Goal: Task Accomplishment & Management: Complete application form

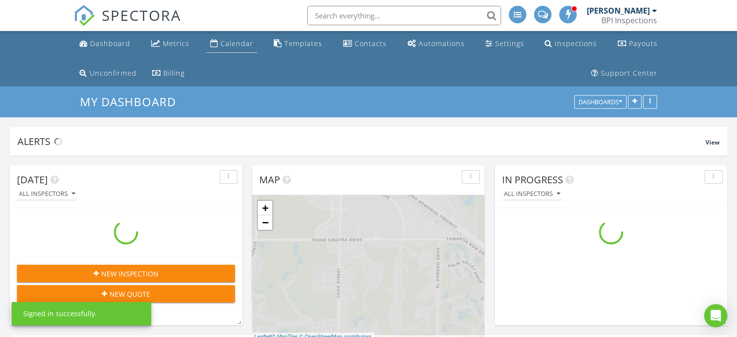
scroll to position [775, 752]
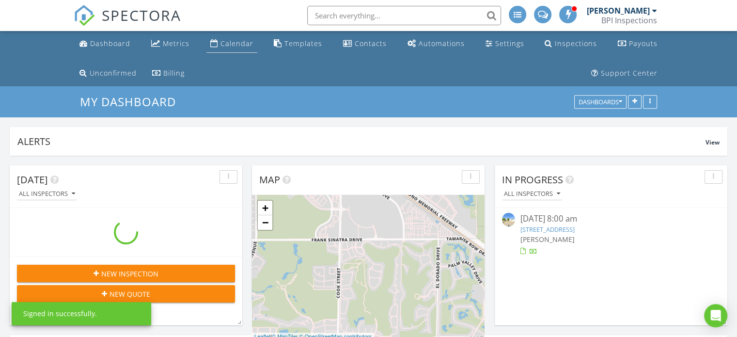
click at [238, 44] on div "Calendar" at bounding box center [236, 43] width 33 height 9
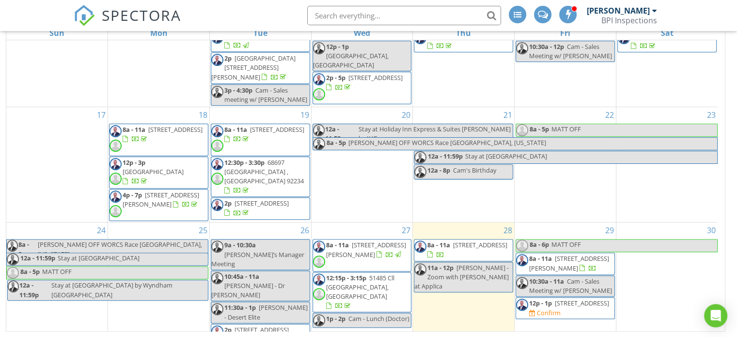
scroll to position [415, 0]
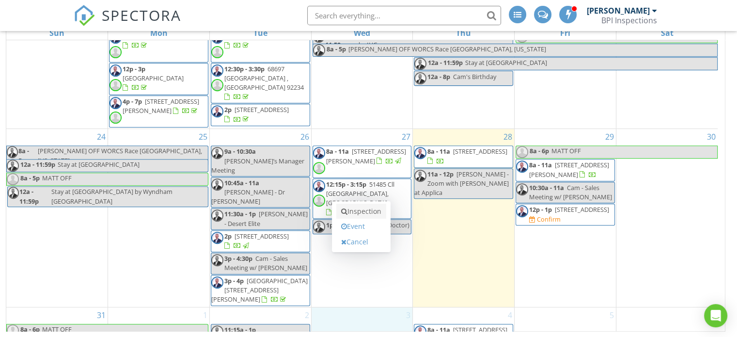
click at [369, 212] on link "Inspection" at bounding box center [361, 210] width 50 height 15
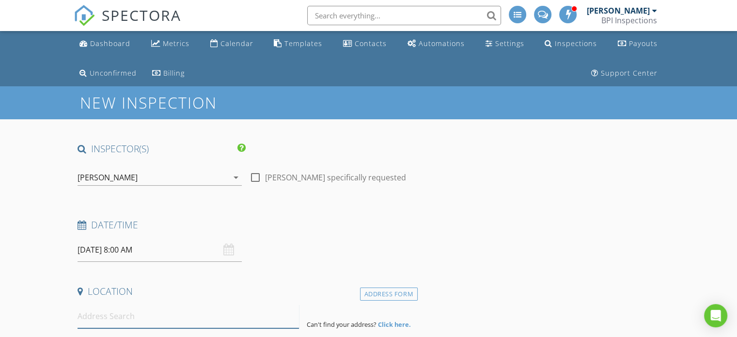
click at [157, 312] on input at bounding box center [187, 316] width 221 height 24
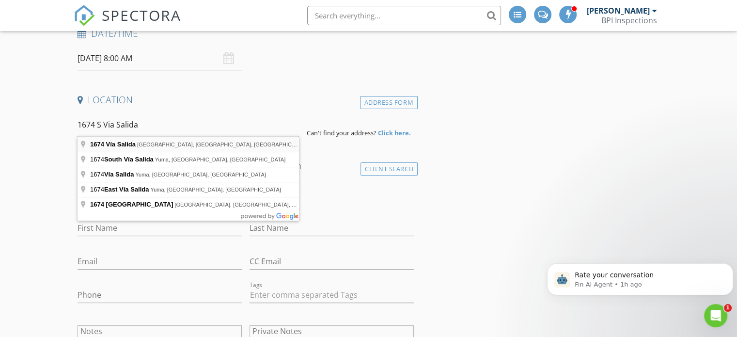
type input "1674 Vía Salida, Palm Springs, CA, USA"
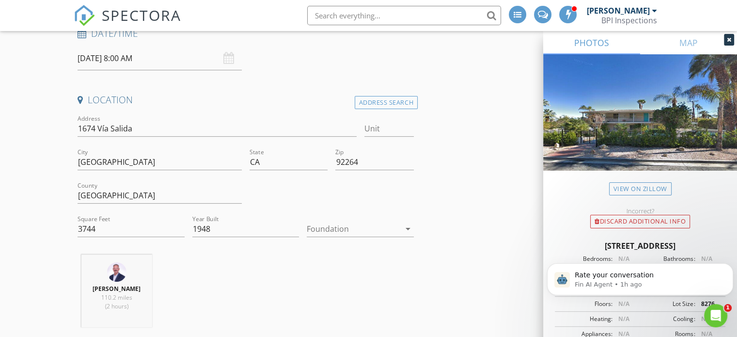
click at [362, 227] on div at bounding box center [353, 228] width 93 height 15
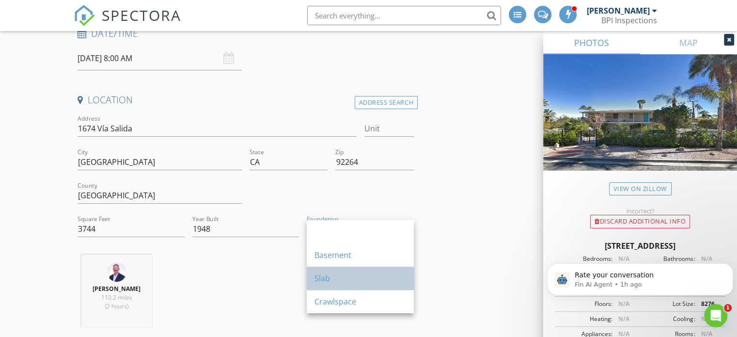
click at [334, 274] on div "Slab" at bounding box center [360, 278] width 92 height 12
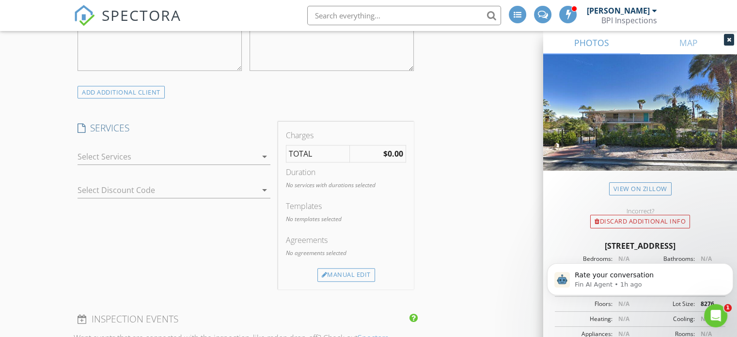
scroll to position [698, 0]
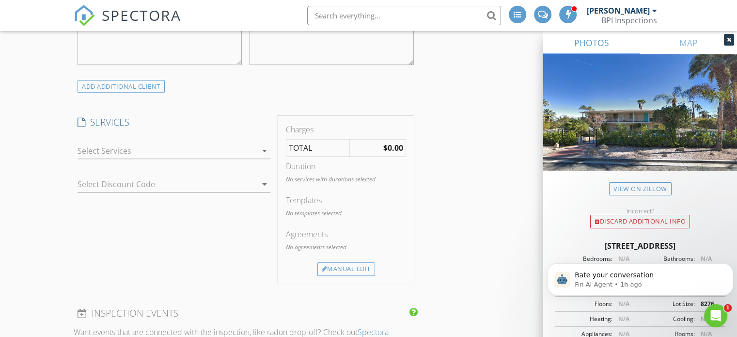
click at [154, 143] on div at bounding box center [166, 150] width 179 height 15
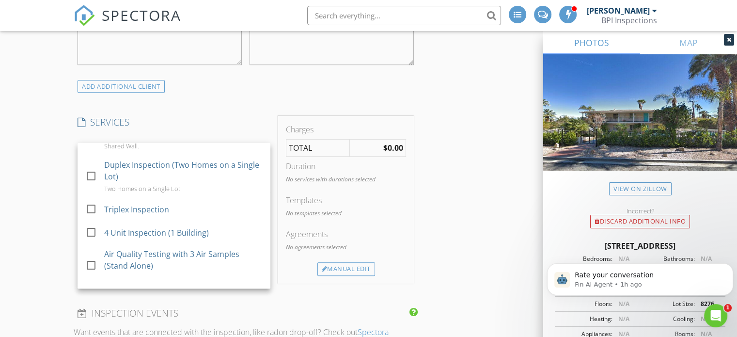
scroll to position [683, 0]
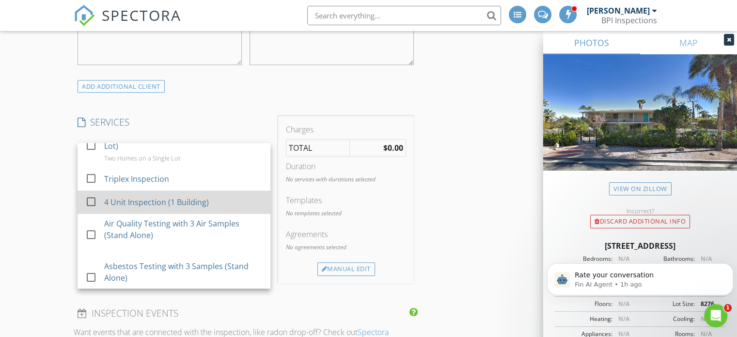
click at [91, 210] on div at bounding box center [91, 201] width 16 height 16
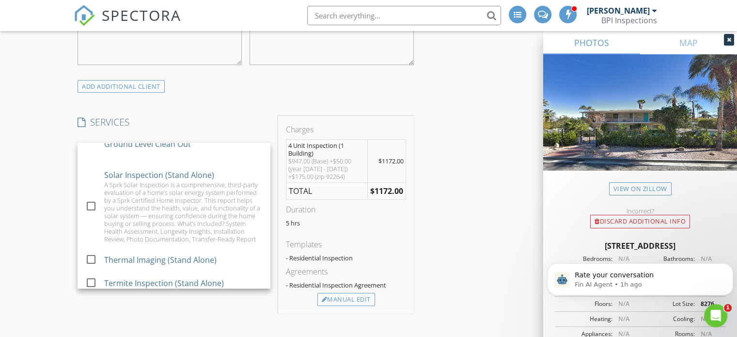
scroll to position [557, 0]
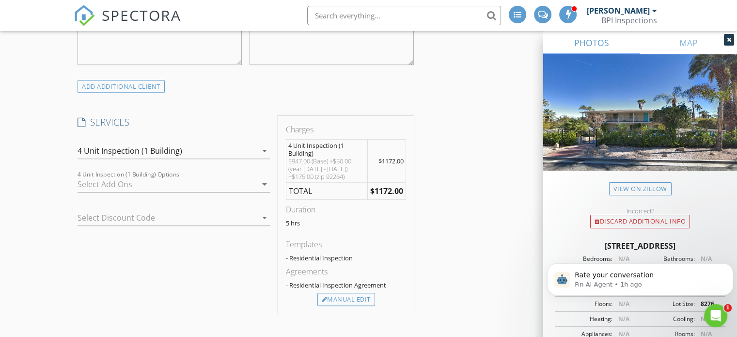
click at [147, 180] on div at bounding box center [166, 183] width 179 height 15
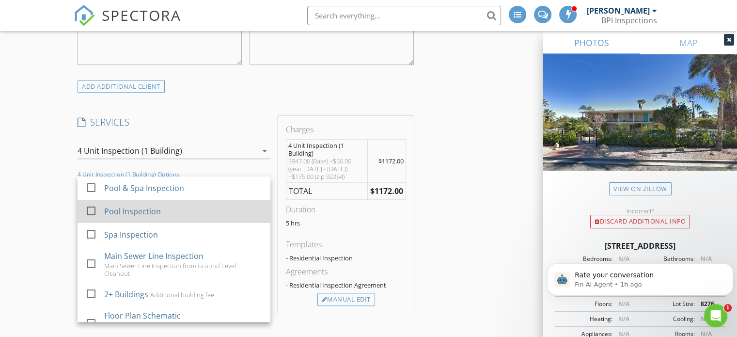
click at [92, 208] on div at bounding box center [91, 210] width 16 height 16
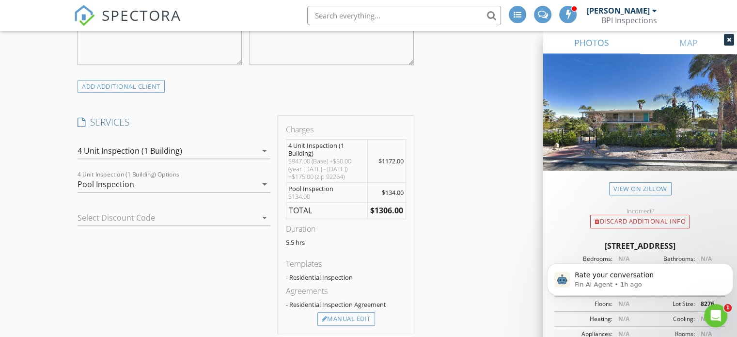
scroll to position [992, 0]
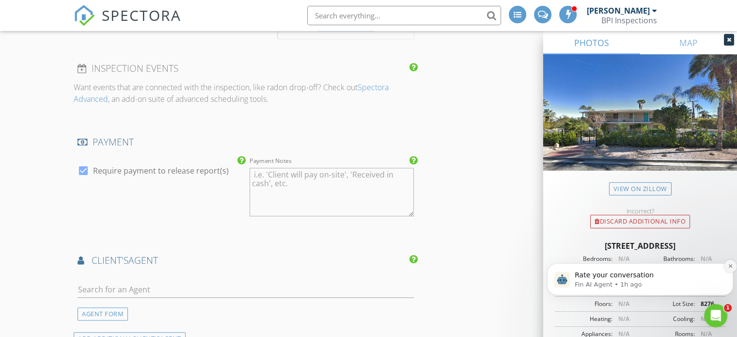
click at [729, 262] on button "Dismiss notification" at bounding box center [729, 266] width 13 height 13
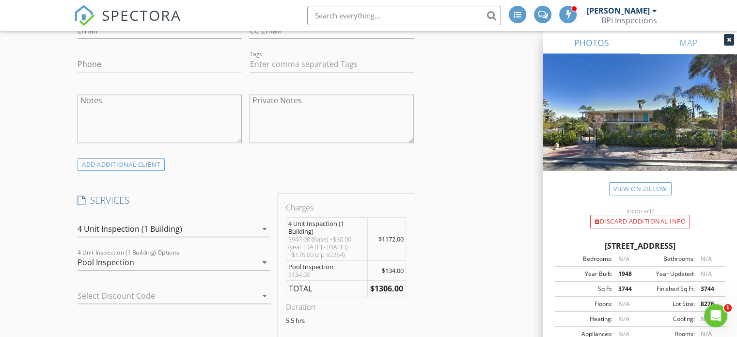
scroll to position [713, 0]
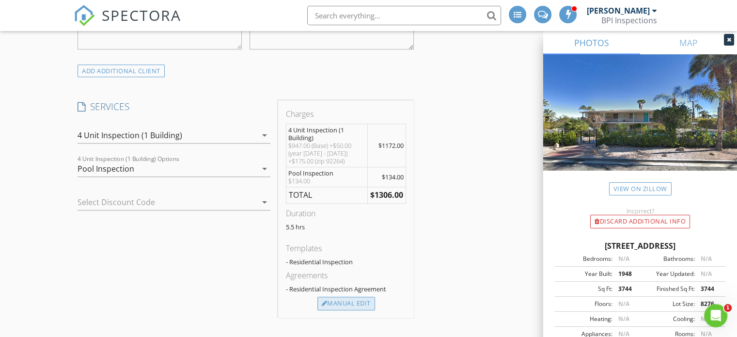
click at [346, 299] on div "Manual Edit" at bounding box center [346, 303] width 58 height 14
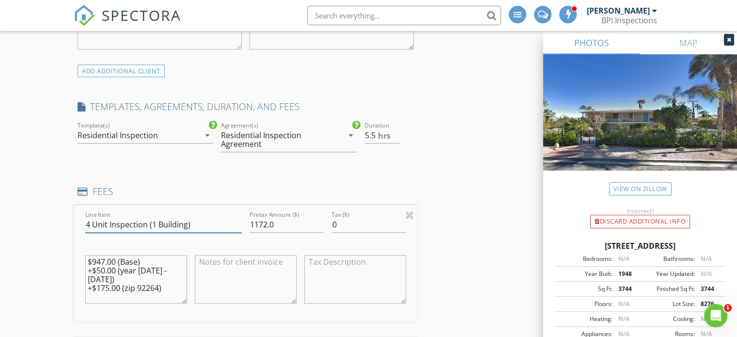
click at [90, 222] on input "4 Unit Inspection (1 Building)" at bounding box center [163, 224] width 156 height 16
type input "6 Unit Inspection (1 Building)"
click at [266, 222] on input "1172.0" at bounding box center [286, 224] width 74 height 16
type input "1386.0"
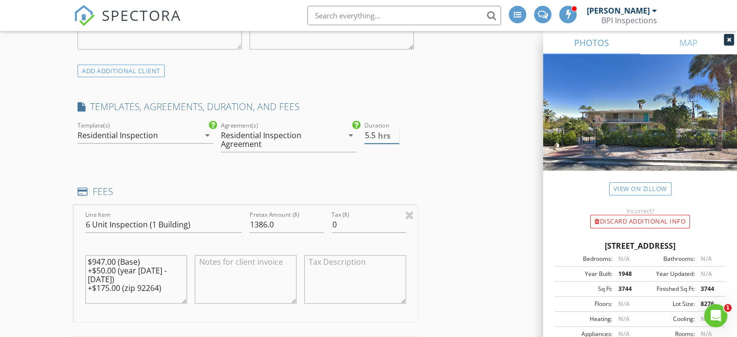
click at [376, 133] on input "5.5" at bounding box center [381, 135] width 35 height 16
type input "5"
type input "4.0"
click at [207, 133] on icon "arrow_drop_down" at bounding box center [207, 135] width 12 height 12
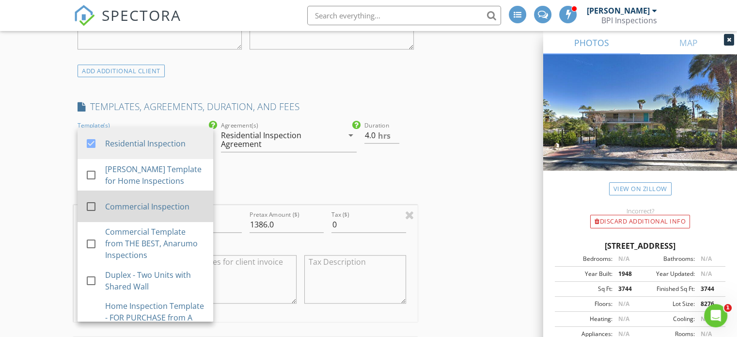
click at [91, 201] on div at bounding box center [91, 206] width 16 height 16
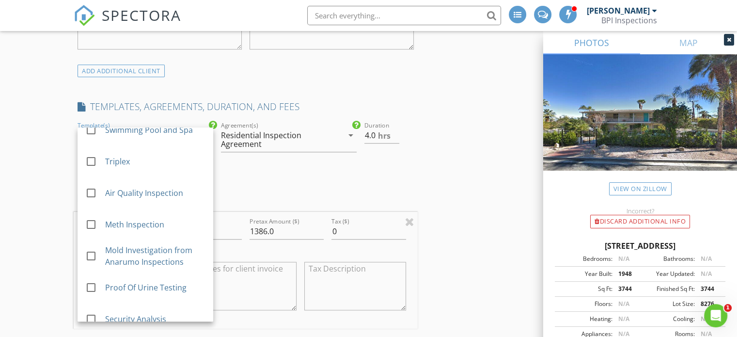
scroll to position [385, 0]
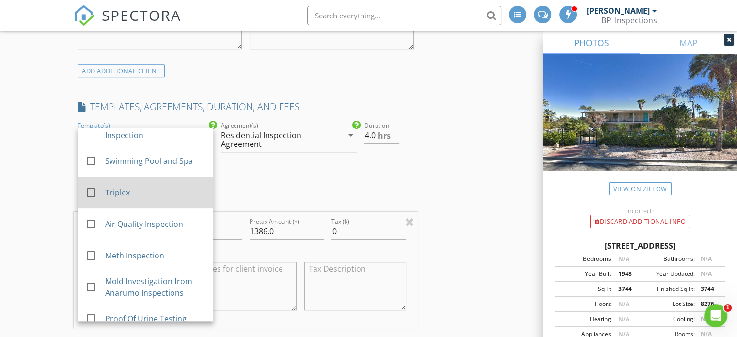
click at [91, 200] on div at bounding box center [91, 192] width 16 height 16
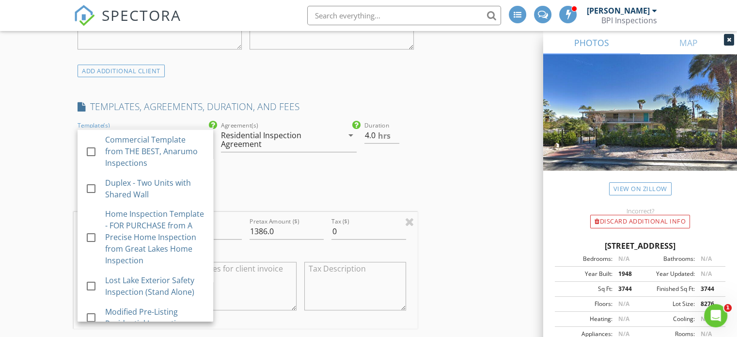
scroll to position [7, 0]
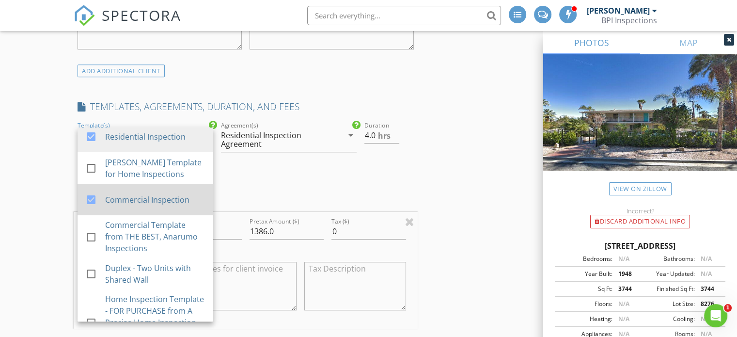
click at [92, 197] on div at bounding box center [91, 199] width 16 height 16
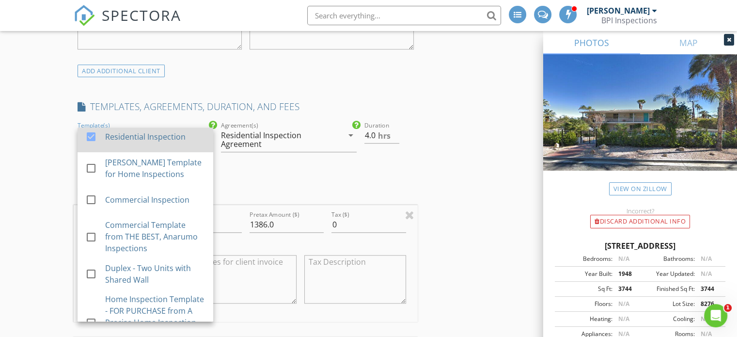
click at [90, 131] on div at bounding box center [91, 136] width 16 height 16
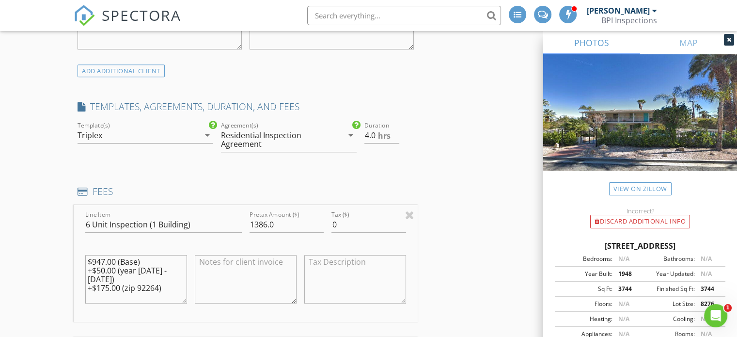
click at [350, 133] on icon "arrow_drop_down" at bounding box center [351, 135] width 12 height 12
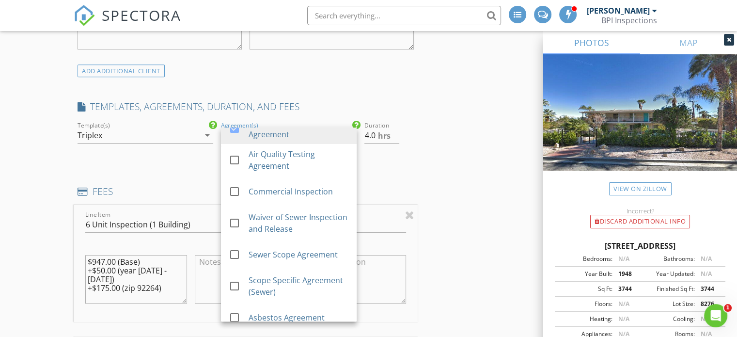
scroll to position [27, 0]
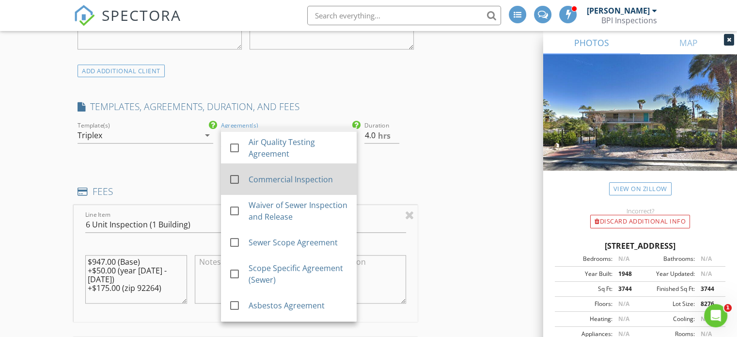
click at [233, 178] on div at bounding box center [234, 179] width 16 height 16
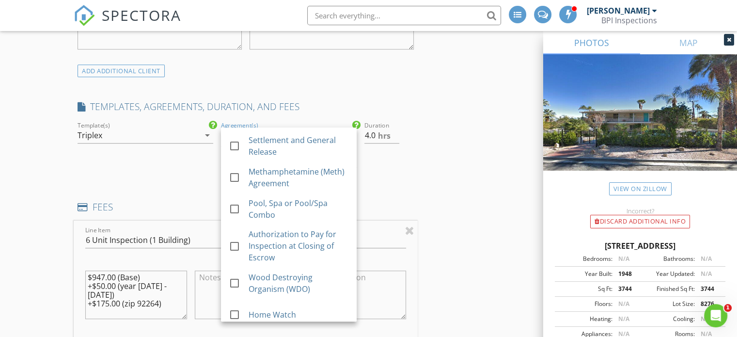
scroll to position [321, 0]
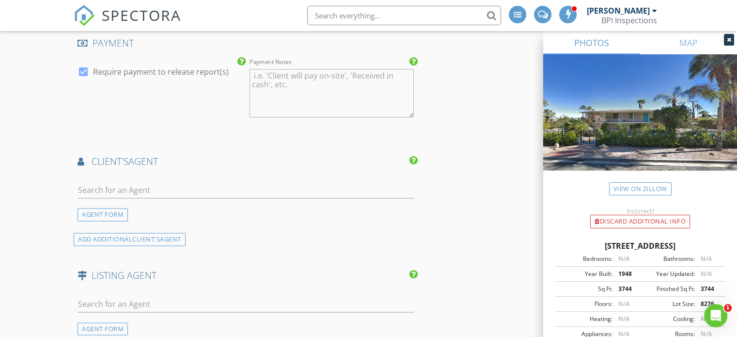
scroll to position [1375, 0]
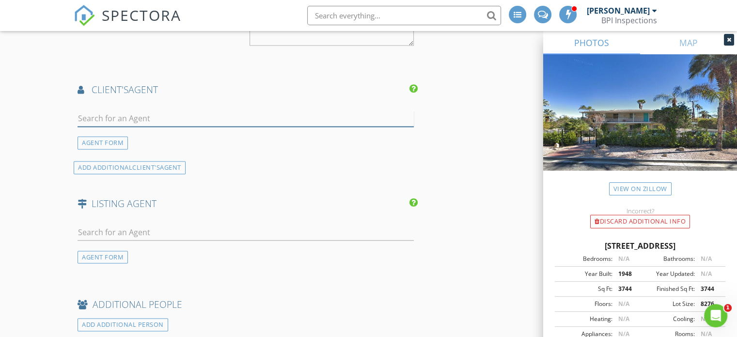
click at [220, 115] on input "text" at bounding box center [245, 118] width 336 height 16
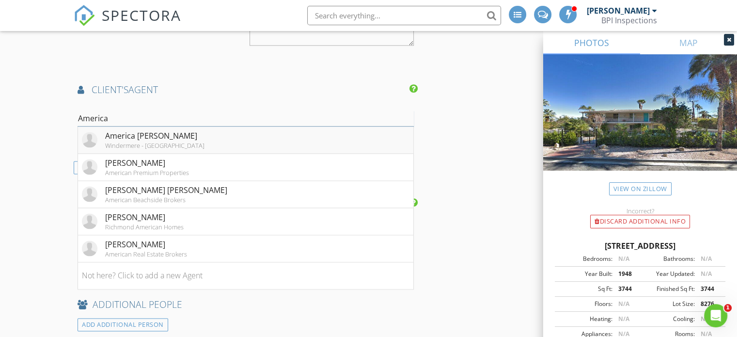
type input "America"
click at [184, 133] on li "America Ochoa Windermere - La Quinta" at bounding box center [245, 139] width 335 height 27
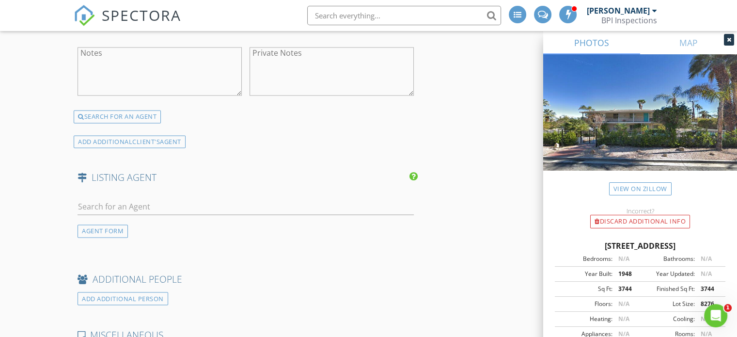
scroll to position [1592, 0]
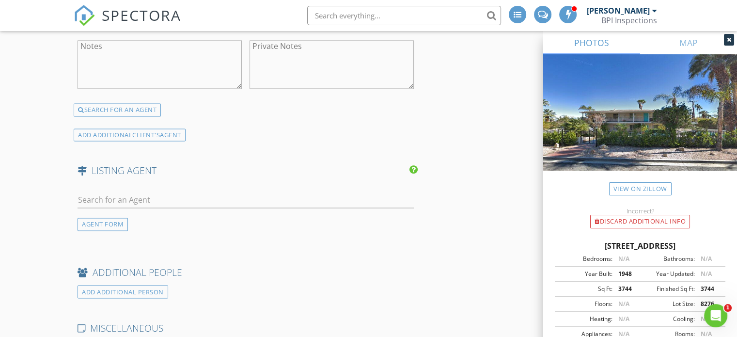
drag, startPoint x: 556, startPoint y: 244, endPoint x: 716, endPoint y: 237, distance: 159.9
click at [719, 236] on div "1674 Vía Salida, Palm Springs CA 92264 Bedrooms: N/A Bathrooms: N/A Year Built:…" at bounding box center [640, 303] width 194 height 151
copy div "1674 Vía Salida, Palm Springs CA 92264"
click at [249, 193] on input "text" at bounding box center [245, 200] width 336 height 16
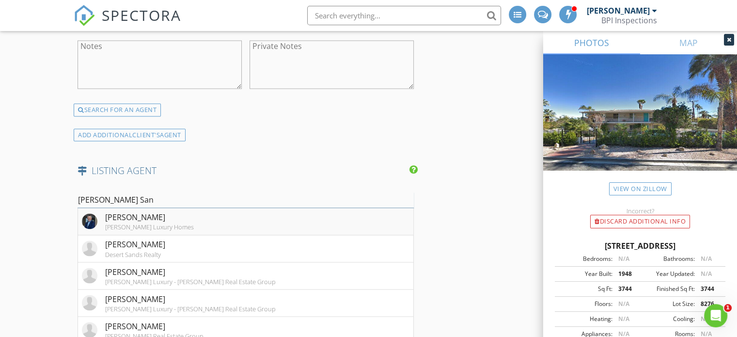
type input "BRady San"
click at [169, 218] on div "Brady Sandahl" at bounding box center [149, 217] width 89 height 12
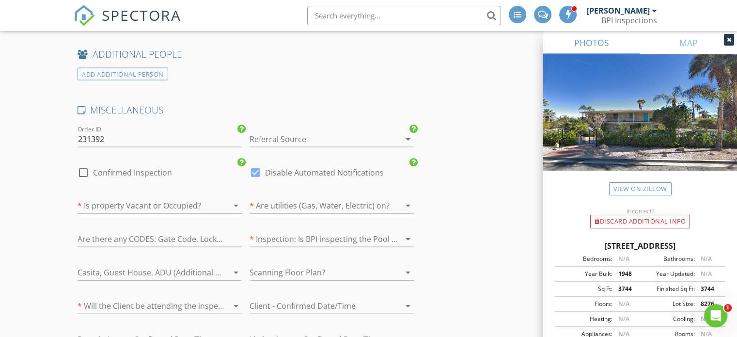
scroll to position [2018, 0]
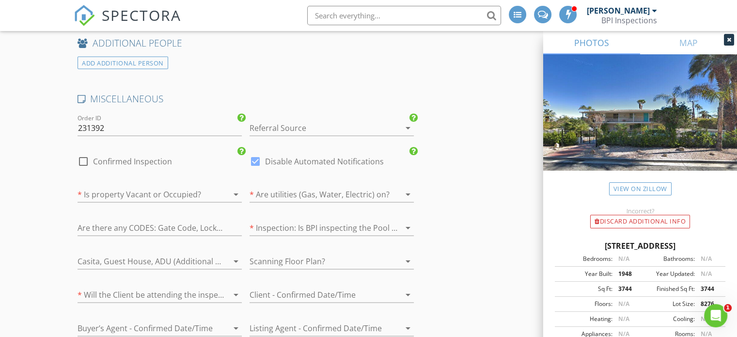
click at [316, 120] on div at bounding box center [317, 127] width 137 height 15
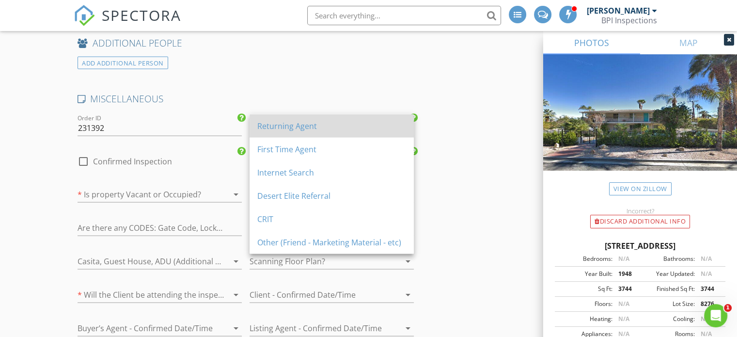
click at [316, 123] on div "Returning Agent" at bounding box center [331, 126] width 149 height 12
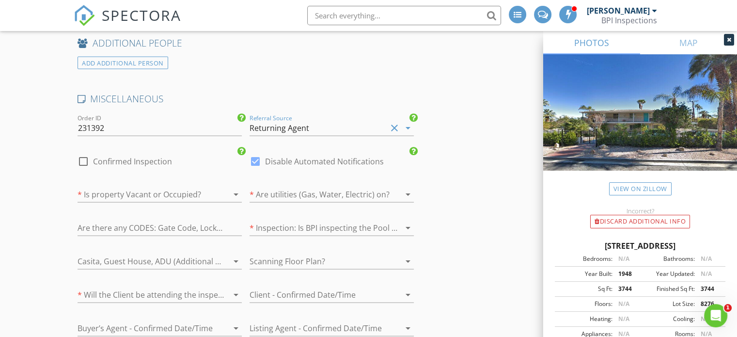
click at [175, 188] on div at bounding box center [145, 193] width 137 height 15
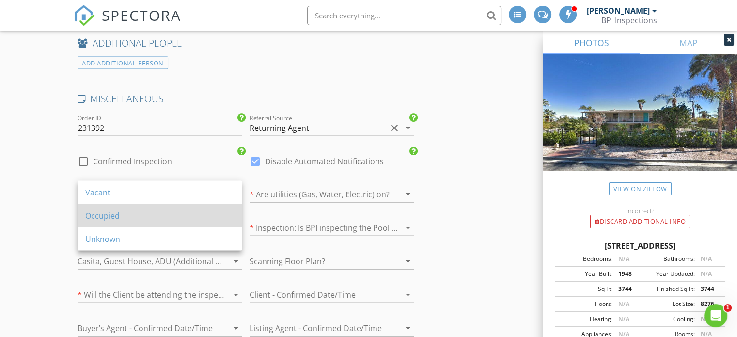
click at [173, 207] on div "Occupied" at bounding box center [159, 215] width 149 height 23
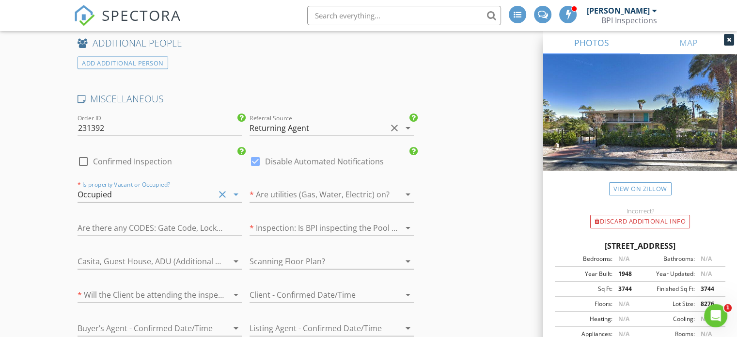
click at [316, 186] on div at bounding box center [317, 193] width 137 height 15
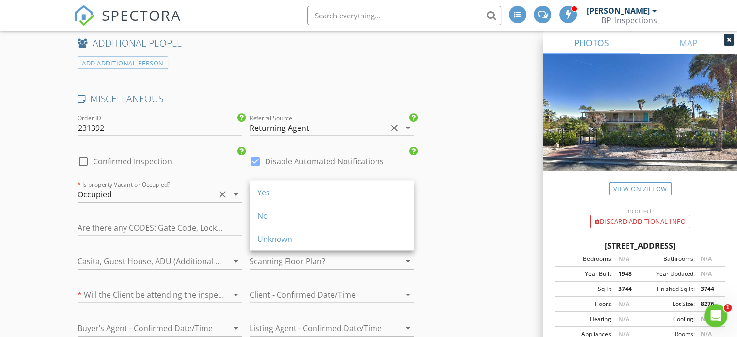
click at [316, 186] on div "Yes" at bounding box center [331, 192] width 149 height 12
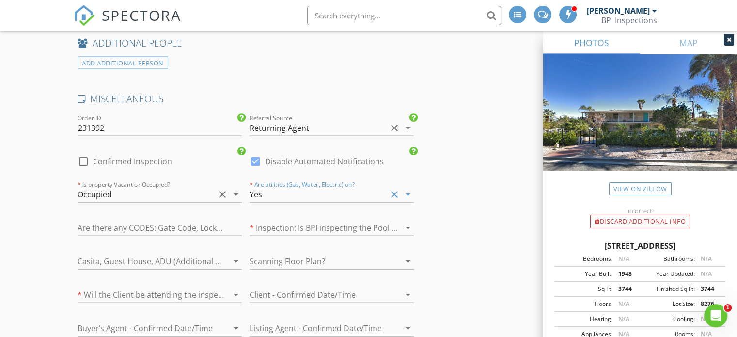
click at [314, 224] on div at bounding box center [317, 227] width 137 height 15
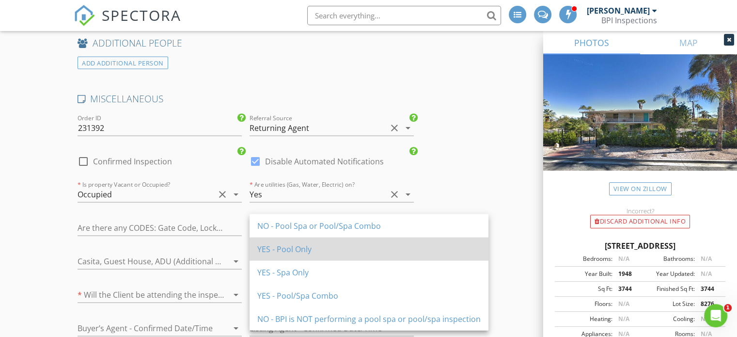
click at [314, 243] on div "YES - Pool Only" at bounding box center [368, 249] width 223 height 12
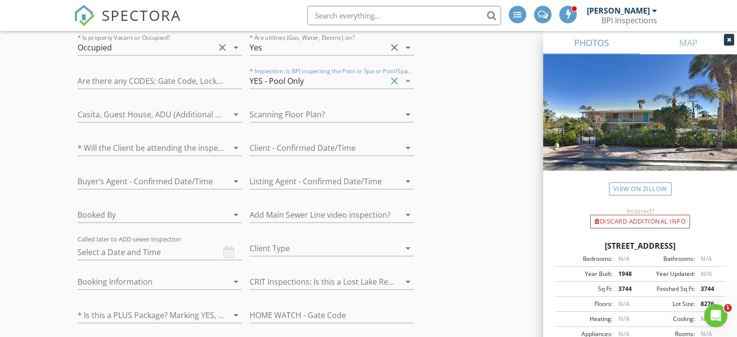
scroll to position [2179, 0]
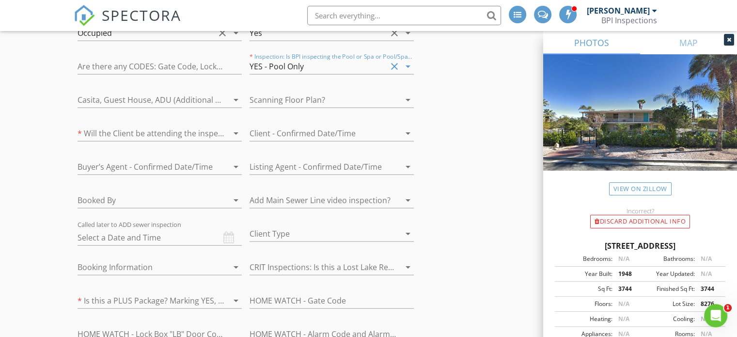
click at [137, 92] on div at bounding box center [145, 99] width 137 height 15
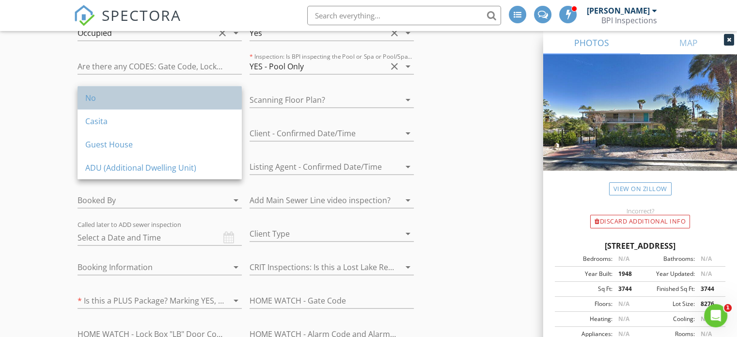
click at [136, 94] on div "No" at bounding box center [159, 98] width 149 height 12
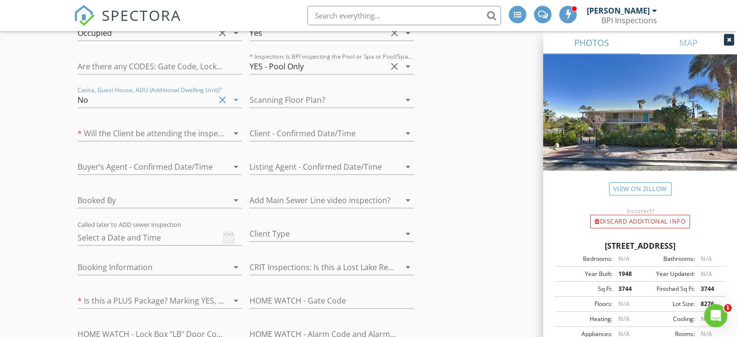
click at [155, 192] on div at bounding box center [145, 199] width 137 height 15
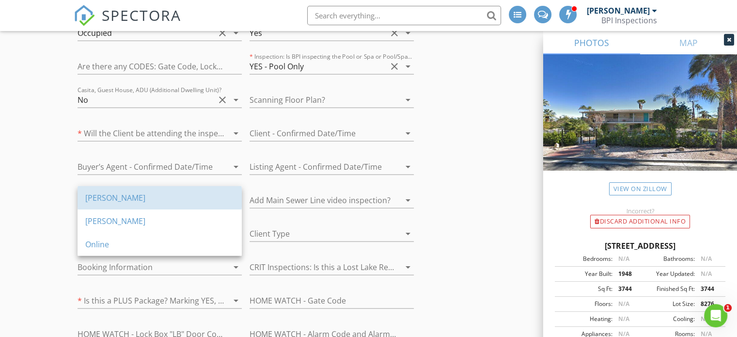
click at [155, 189] on div "[PERSON_NAME]" at bounding box center [159, 197] width 149 height 23
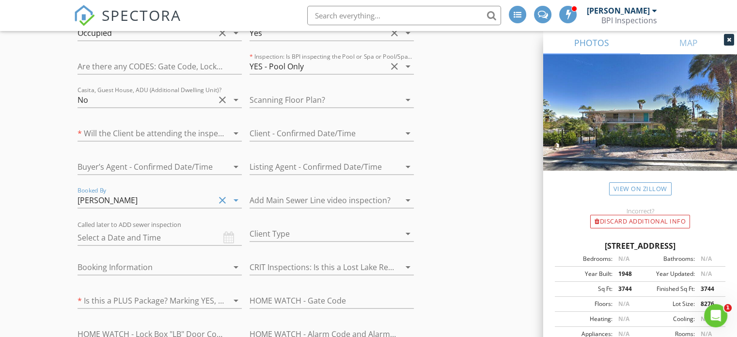
click at [272, 226] on div at bounding box center [317, 233] width 137 height 15
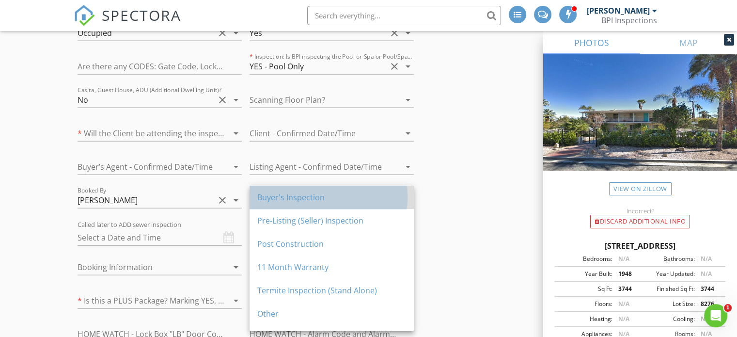
click at [294, 201] on div "Buyer's Inspection" at bounding box center [331, 197] width 149 height 12
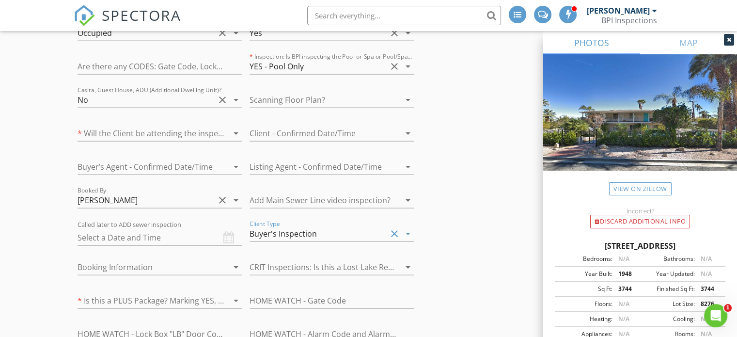
click at [136, 262] on div at bounding box center [145, 266] width 137 height 15
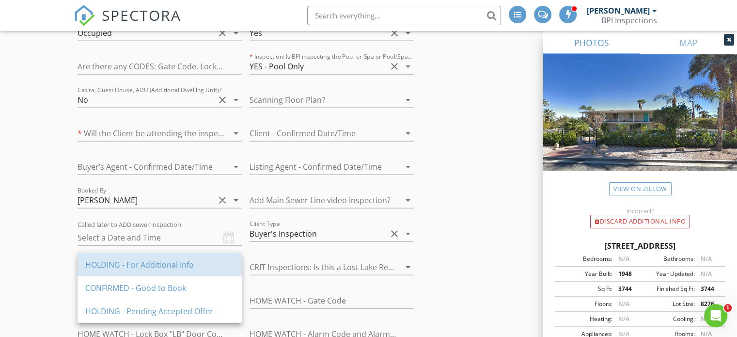
click at [136, 262] on div "HOLDING - For Additional Info" at bounding box center [159, 265] width 149 height 12
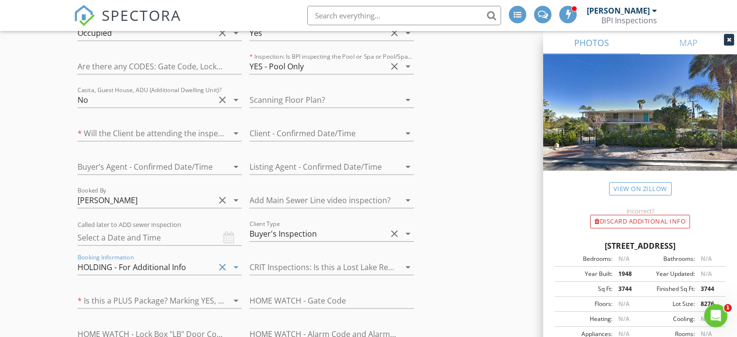
click at [185, 292] on div at bounding box center [145, 299] width 137 height 15
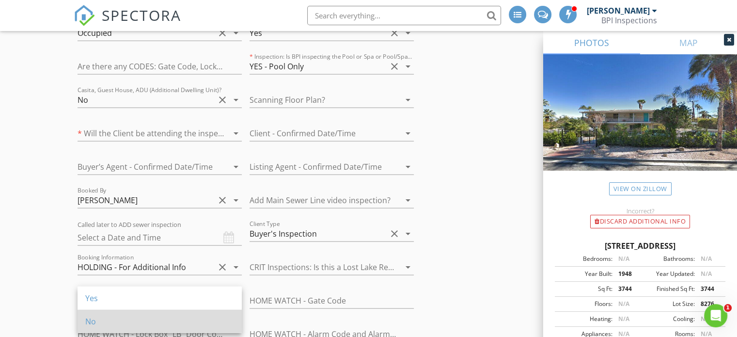
click at [180, 313] on div "No" at bounding box center [159, 320] width 149 height 23
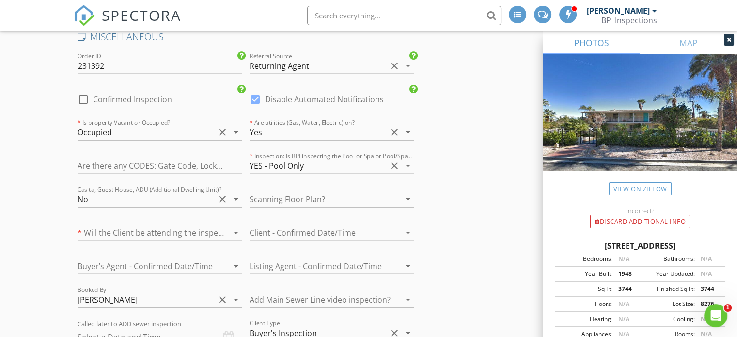
scroll to position [2051, 0]
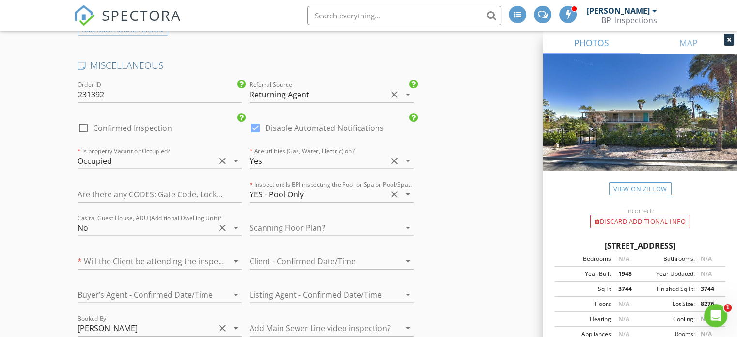
click at [307, 220] on div at bounding box center [317, 227] width 137 height 15
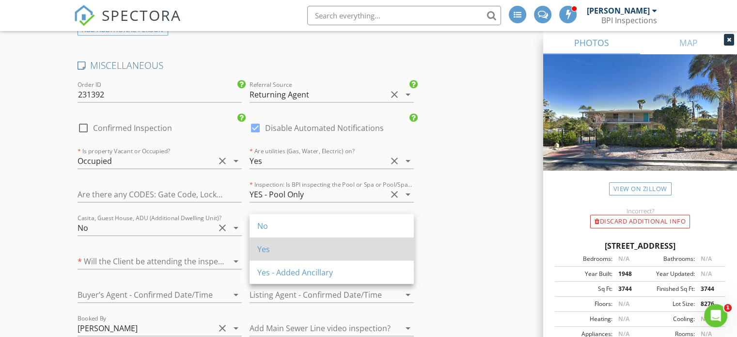
click at [288, 243] on div "Yes" at bounding box center [331, 249] width 149 height 12
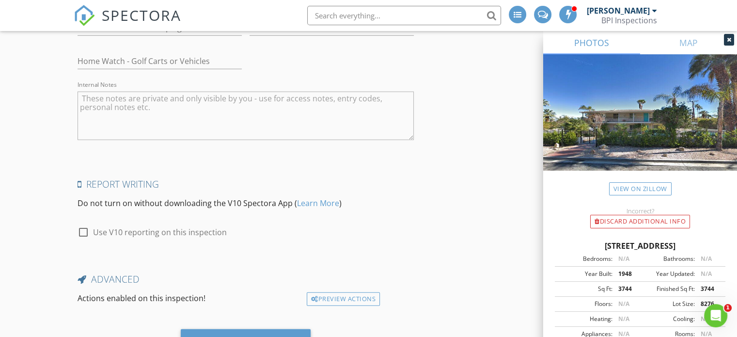
scroll to position [2591, 0]
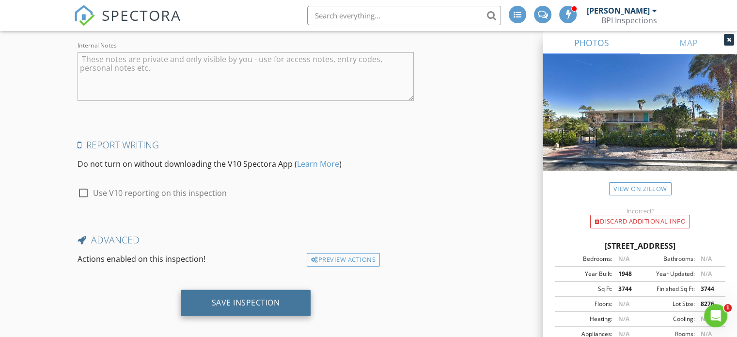
click at [284, 290] on div "Save Inspection" at bounding box center [246, 303] width 130 height 26
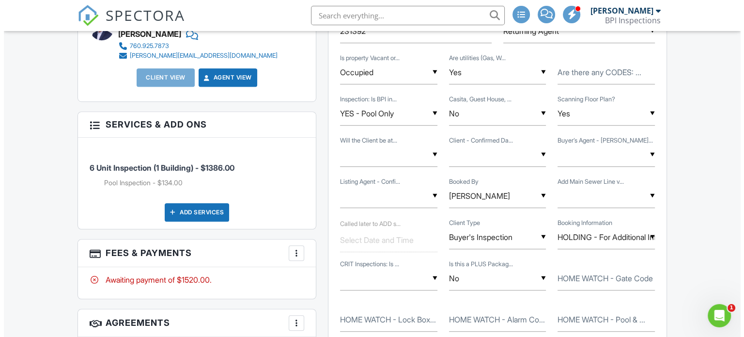
scroll to position [720, 0]
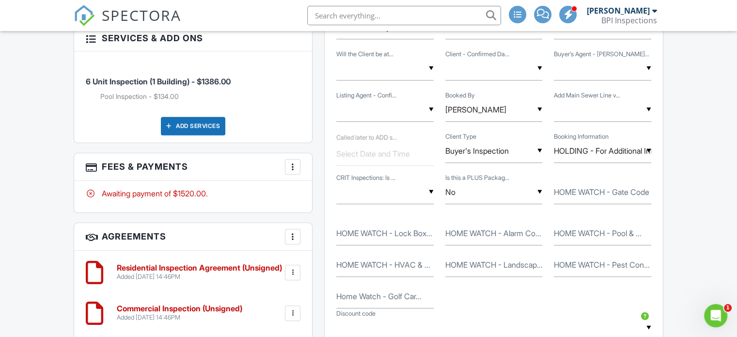
click at [292, 169] on div at bounding box center [293, 167] width 10 height 10
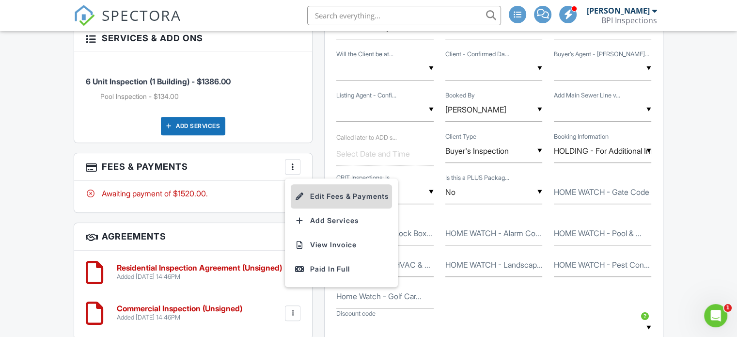
click at [329, 197] on li "Edit Fees & Payments" at bounding box center [341, 196] width 101 height 24
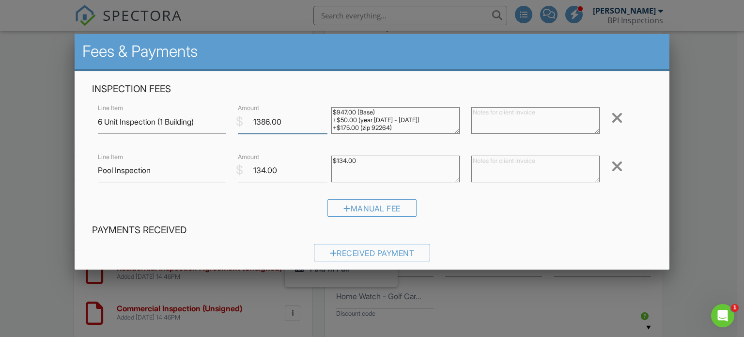
click at [258, 123] on input "1386.00" at bounding box center [283, 122] width 90 height 24
type input "1486.00"
click at [614, 89] on h4 "Inspection Fees" at bounding box center [372, 89] width 560 height 13
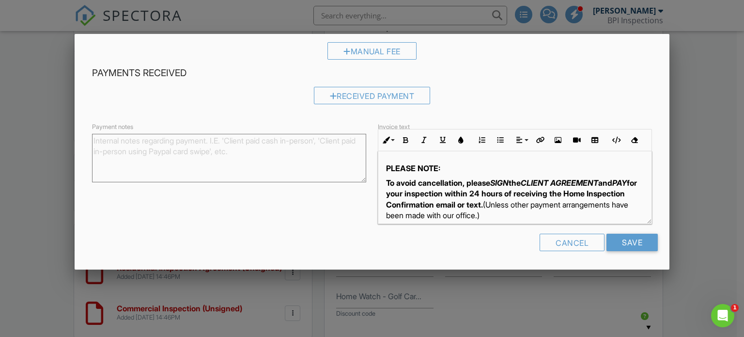
scroll to position [157, 0]
click at [640, 239] on input "Save" at bounding box center [631, 241] width 51 height 17
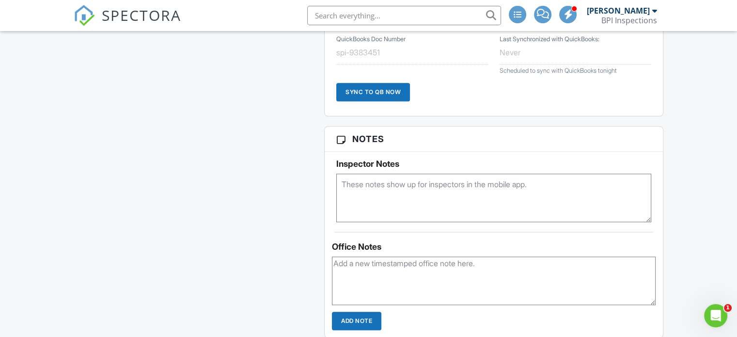
scroll to position [1125, 0]
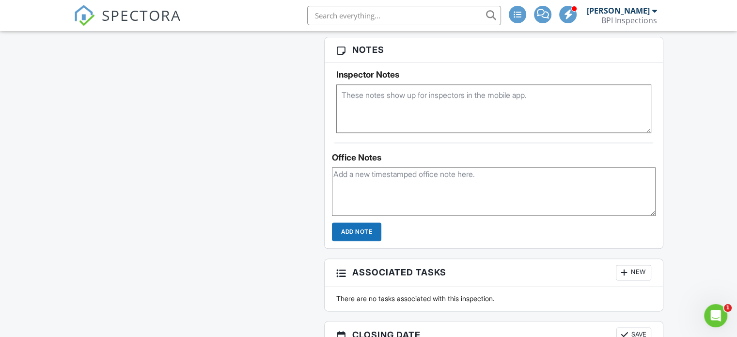
click at [465, 174] on textarea at bounding box center [493, 191] width 323 height 48
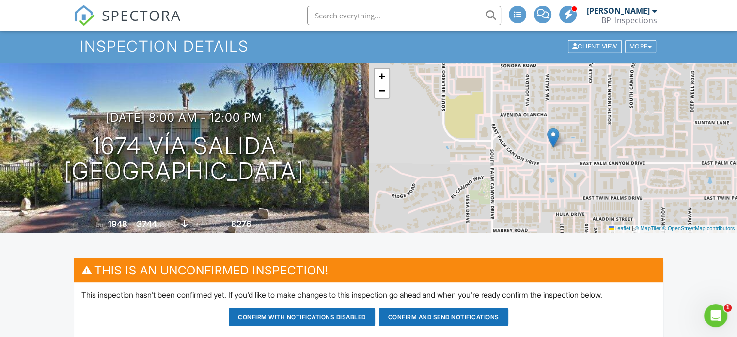
scroll to position [0, 0]
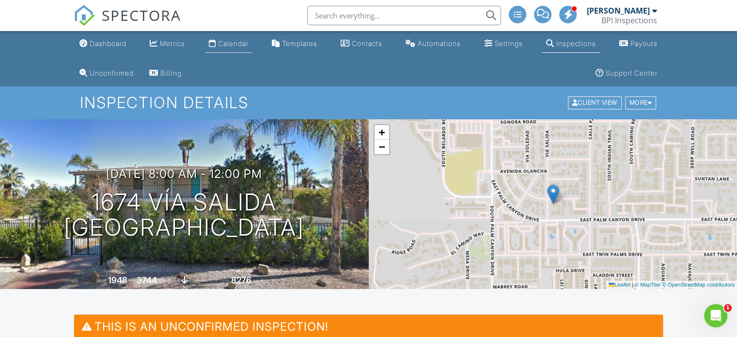
type textarea "Hold"
click at [242, 46] on div "Calendar" at bounding box center [233, 43] width 31 height 8
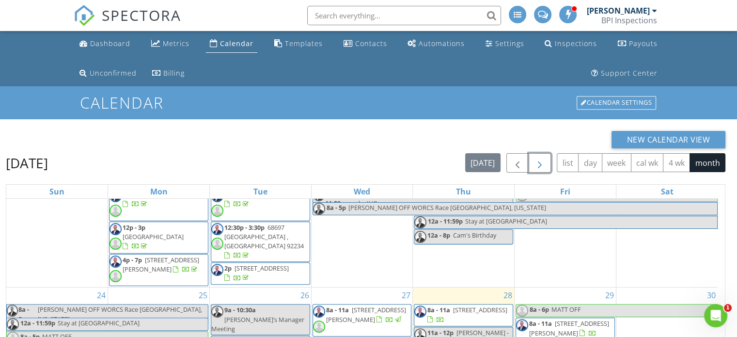
click at [545, 163] on span "button" at bounding box center [540, 163] width 12 height 12
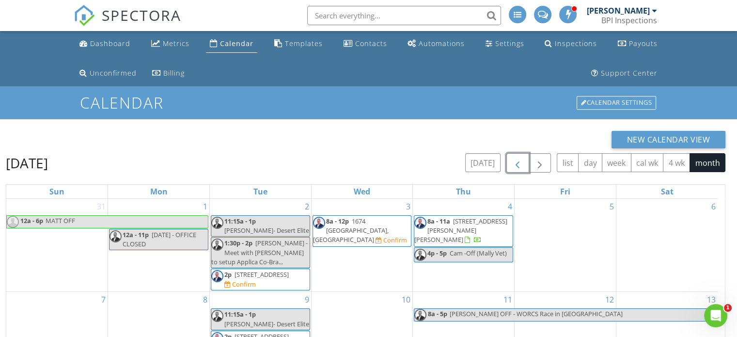
click at [512, 160] on button "button" at bounding box center [517, 163] width 23 height 20
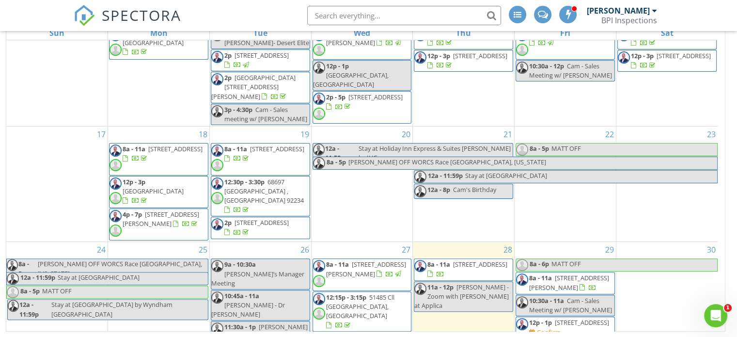
scroll to position [415, 0]
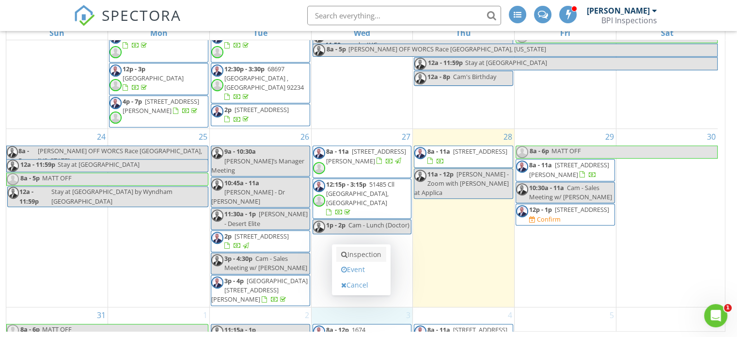
click at [357, 254] on link "Inspection" at bounding box center [361, 253] width 50 height 15
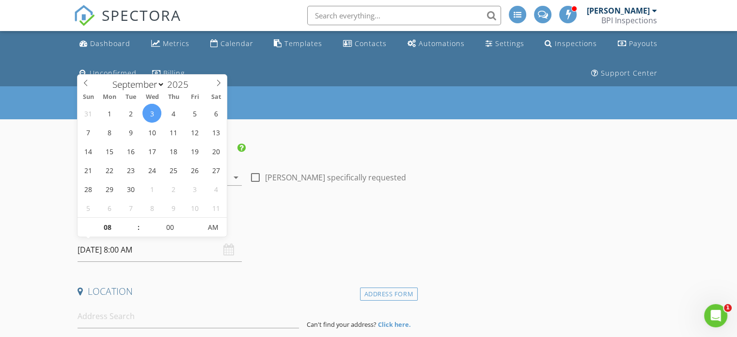
click at [173, 252] on input "09/03/2025 8:00 AM" at bounding box center [159, 250] width 164 height 24
type input "09"
type input "09/03/2025 9:00 AM"
click at [133, 219] on span at bounding box center [133, 222] width 7 height 10
type input "10"
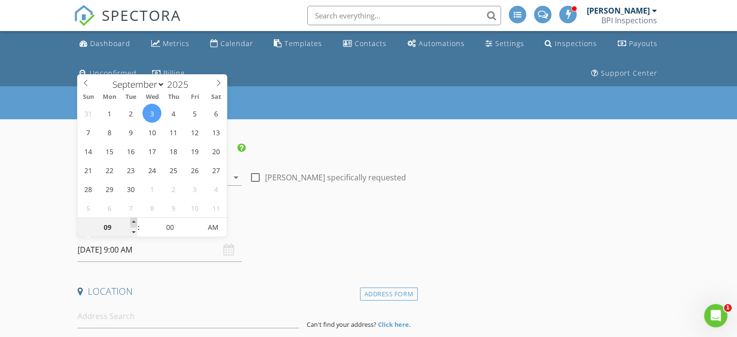
type input "09/03/2025 10:00 AM"
click at [133, 219] on span at bounding box center [133, 222] width 7 height 10
type input "11"
type input "09/03/2025 11:00 AM"
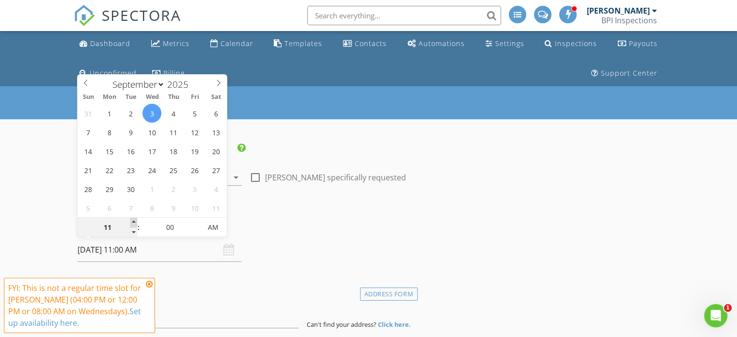
click at [133, 219] on span at bounding box center [133, 222] width 7 height 10
type input "12"
type input "09/03/2025 12:00 PM"
click at [133, 219] on span at bounding box center [133, 222] width 7 height 10
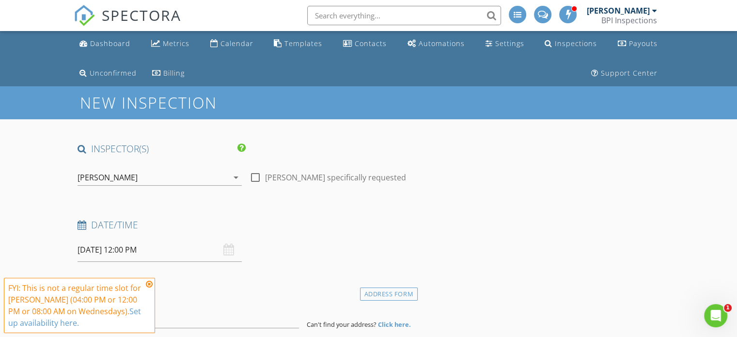
click at [273, 253] on div "Date/Time 09/03/2025 12:00 PM" at bounding box center [246, 239] width 344 height 43
click at [148, 283] on icon at bounding box center [149, 284] width 7 height 8
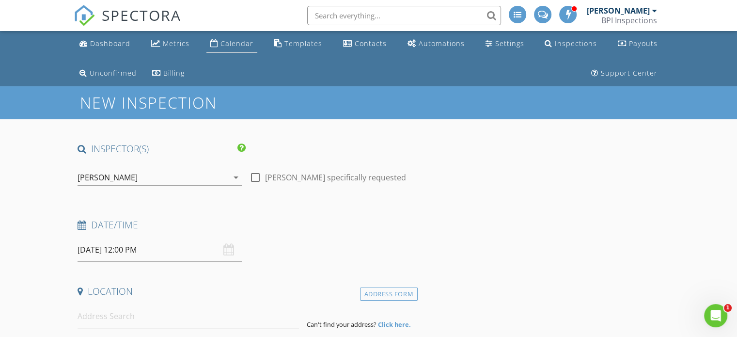
click at [246, 44] on div "Calendar" at bounding box center [236, 43] width 33 height 9
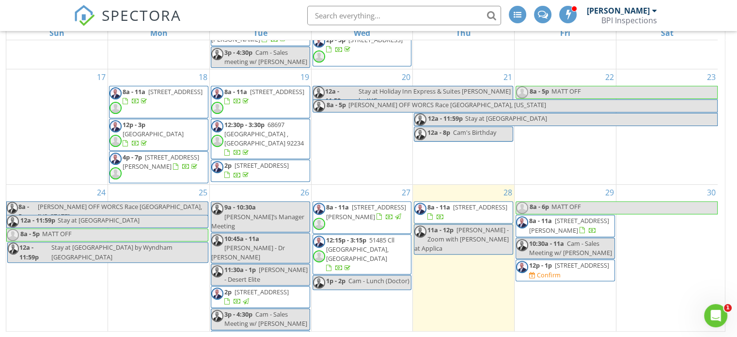
scroll to position [415, 0]
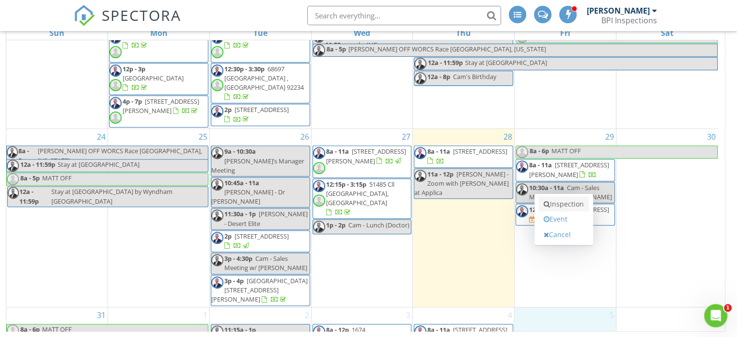
click at [567, 205] on link "Inspection" at bounding box center [563, 203] width 50 height 15
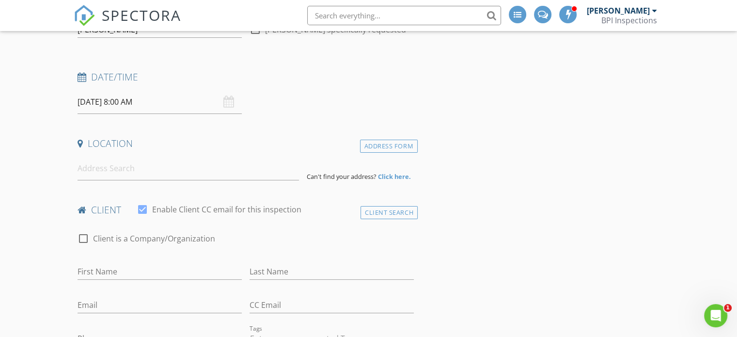
scroll to position [163, 0]
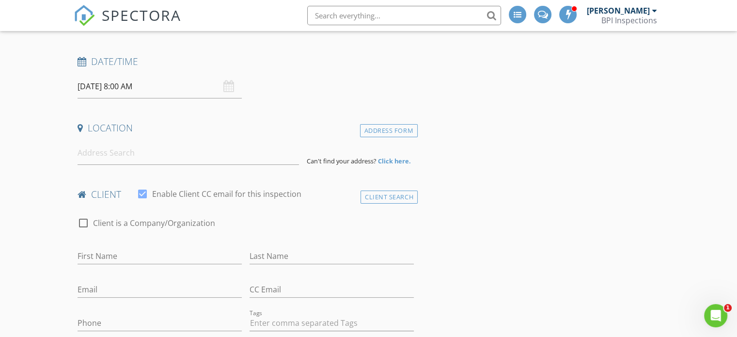
click at [166, 86] on input "[DATE] 8:00 AM" at bounding box center [159, 87] width 164 height 24
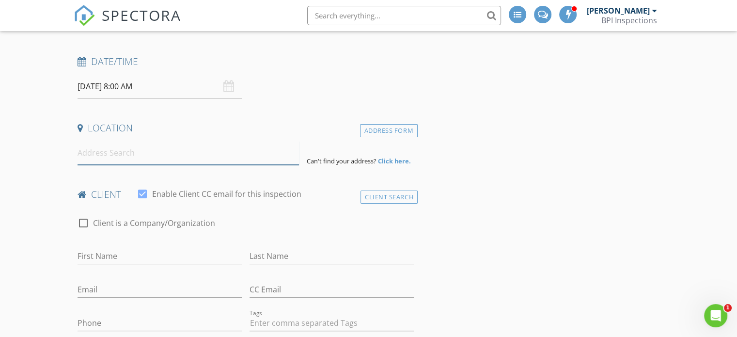
click at [165, 147] on input at bounding box center [187, 153] width 221 height 24
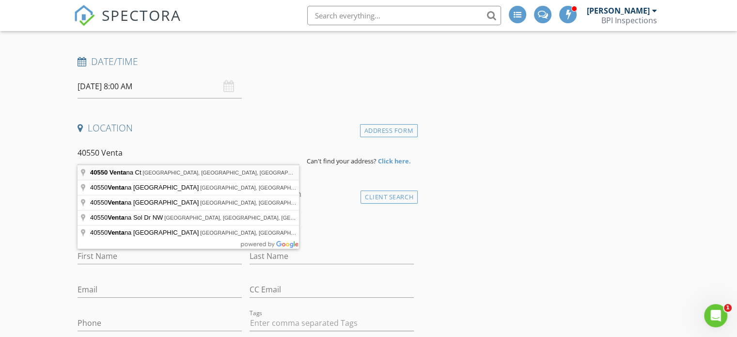
type input "[STREET_ADDRESS]"
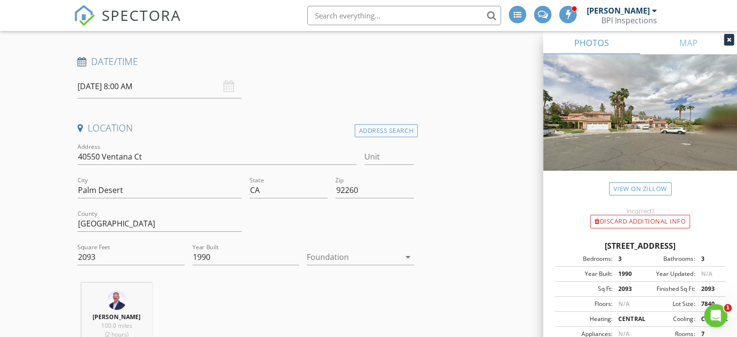
click at [359, 256] on div at bounding box center [353, 256] width 93 height 15
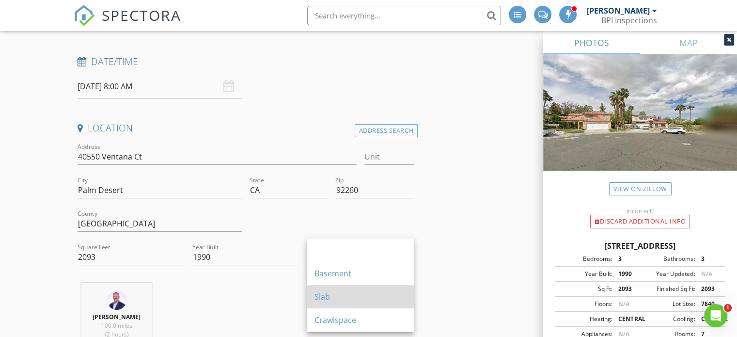
click at [344, 293] on div "Slab" at bounding box center [360, 297] width 92 height 12
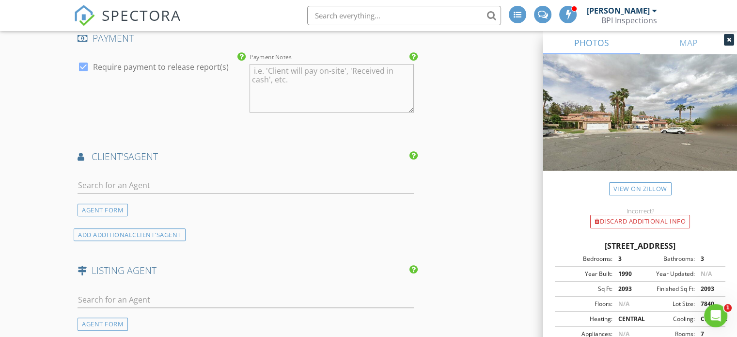
scroll to position [1054, 0]
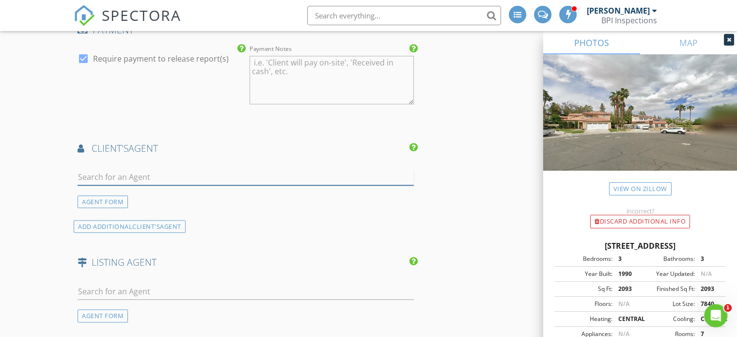
click at [184, 173] on input "text" at bounding box center [245, 177] width 336 height 16
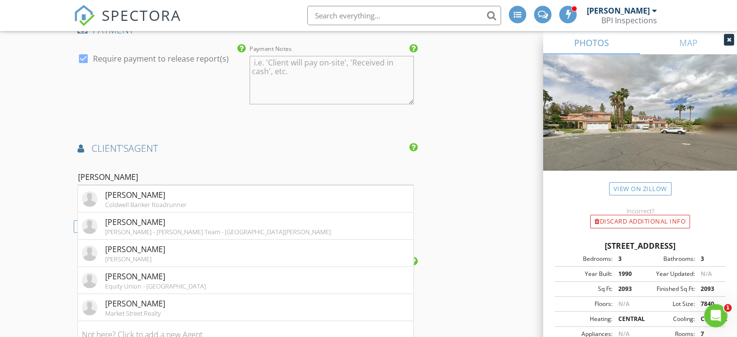
click at [488, 220] on div "INSPECTOR(S) check_box [PERSON_NAME] PRIMARY check_box_outline_blank [PERSON_NA…" at bounding box center [368, 152] width 589 height 2128
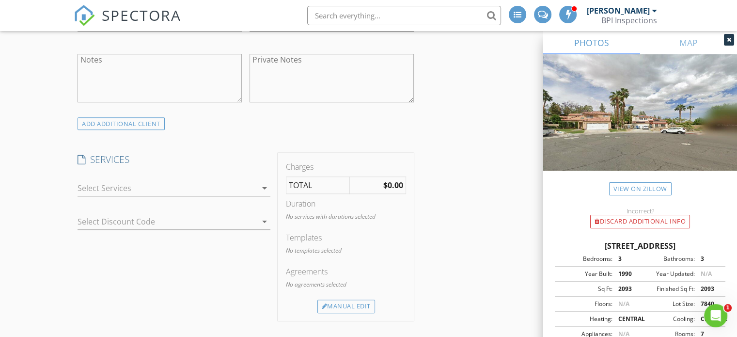
scroll to position [711, 0]
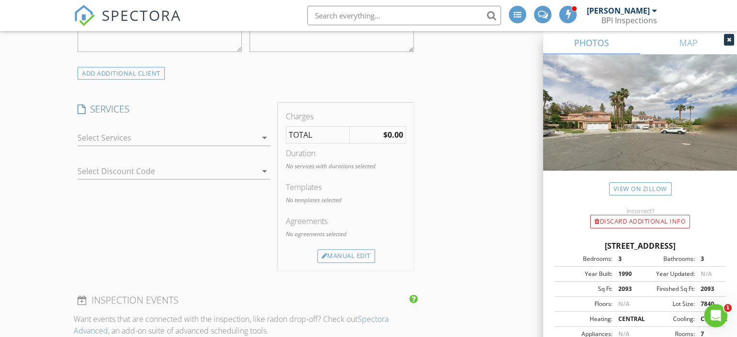
click at [157, 133] on div at bounding box center [166, 137] width 179 height 15
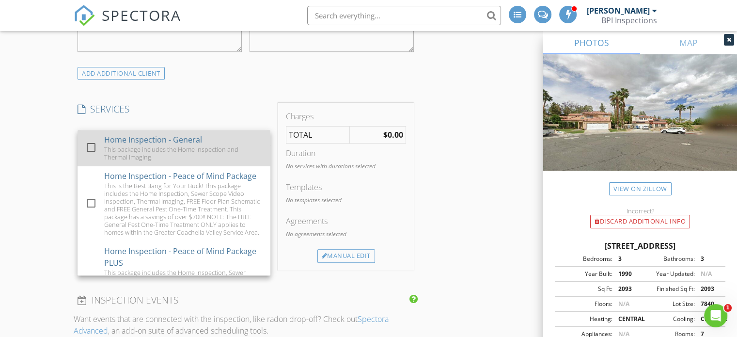
click at [91, 148] on div at bounding box center [91, 147] width 16 height 16
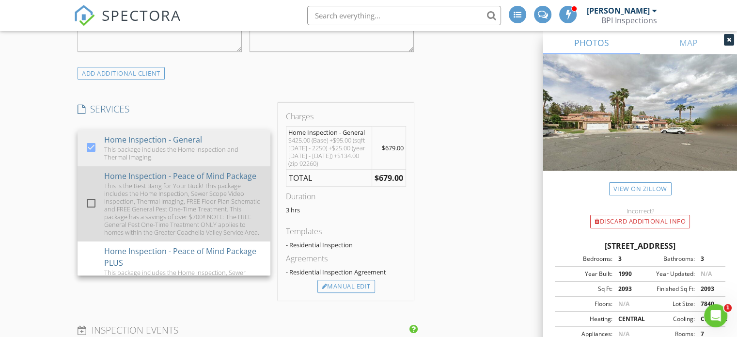
click at [92, 207] on div at bounding box center [91, 203] width 16 height 16
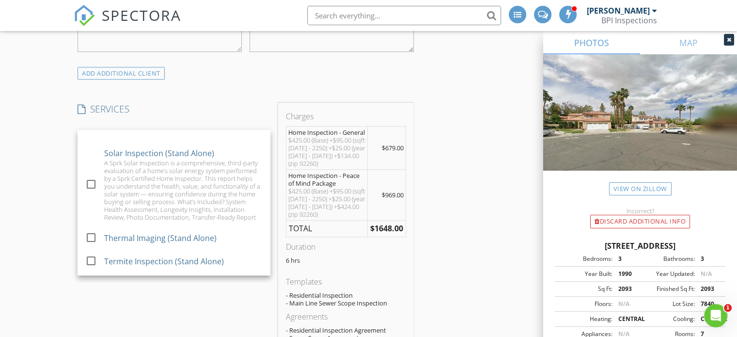
scroll to position [895, 0]
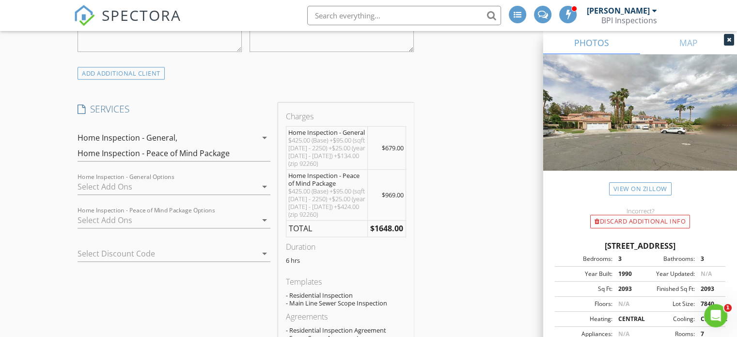
click at [140, 179] on div at bounding box center [166, 186] width 179 height 15
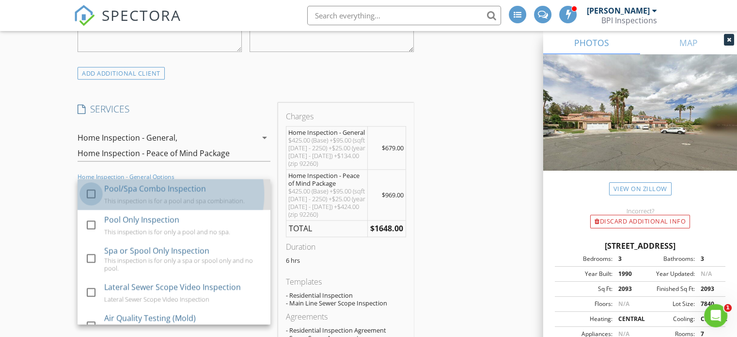
click at [93, 189] on div at bounding box center [91, 193] width 16 height 16
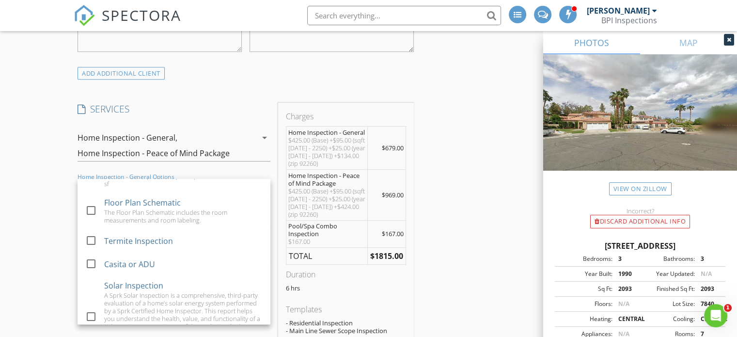
scroll to position [239, 0]
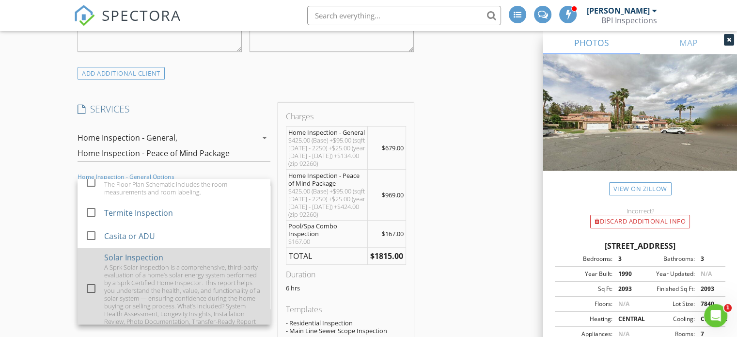
click at [91, 291] on div at bounding box center [91, 288] width 16 height 16
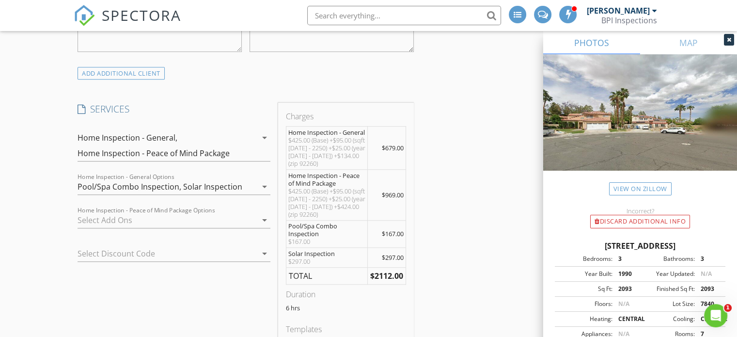
click at [154, 218] on div at bounding box center [166, 219] width 179 height 15
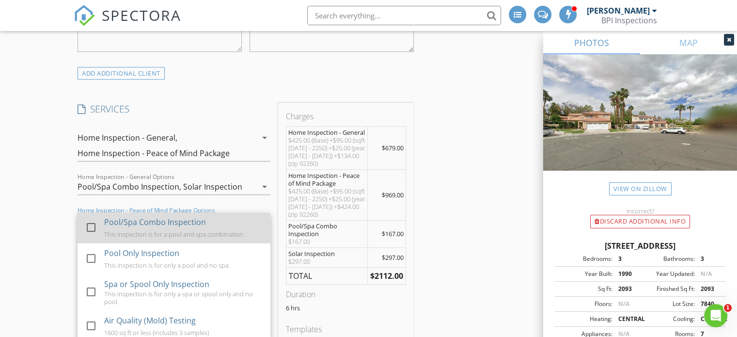
click at [93, 224] on div at bounding box center [91, 227] width 16 height 16
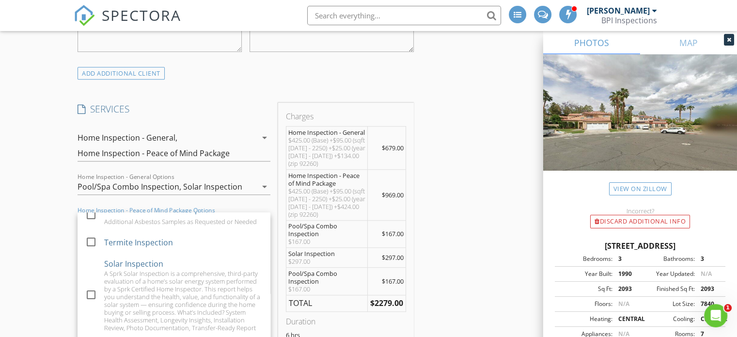
scroll to position [168, 0]
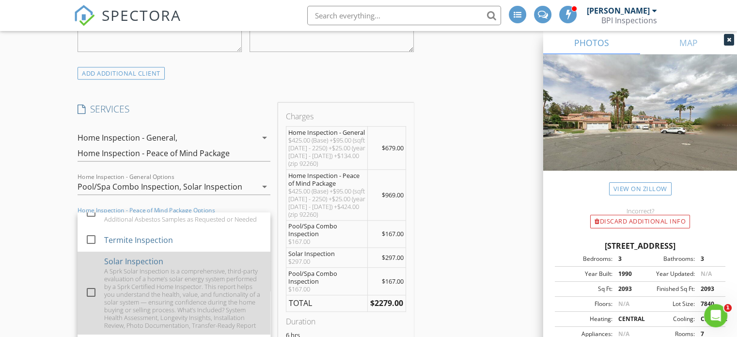
click at [87, 295] on div at bounding box center [91, 292] width 16 height 16
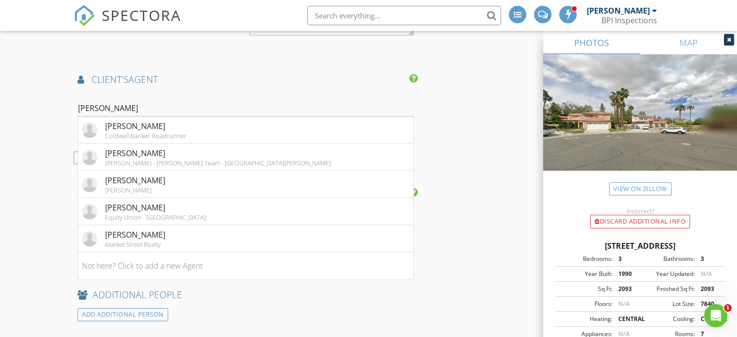
scroll to position [1312, 0]
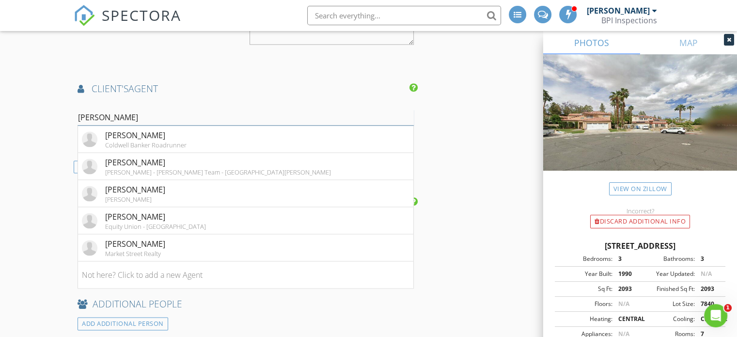
click at [138, 114] on input "[PERSON_NAME]" at bounding box center [245, 117] width 336 height 16
type input "[PERSON_NAME]"
click at [176, 160] on div "[PERSON_NAME]" at bounding box center [165, 162] width 121 height 12
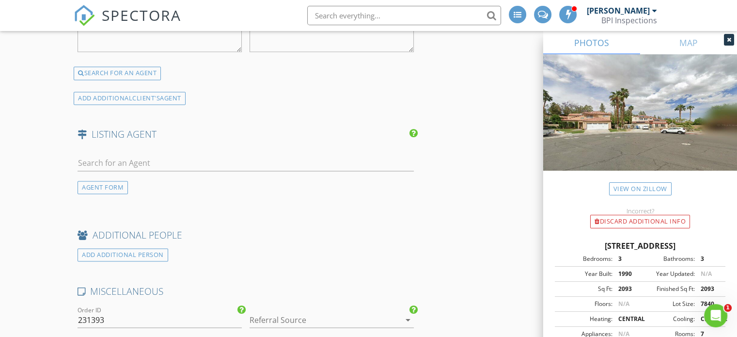
scroll to position [1689, 0]
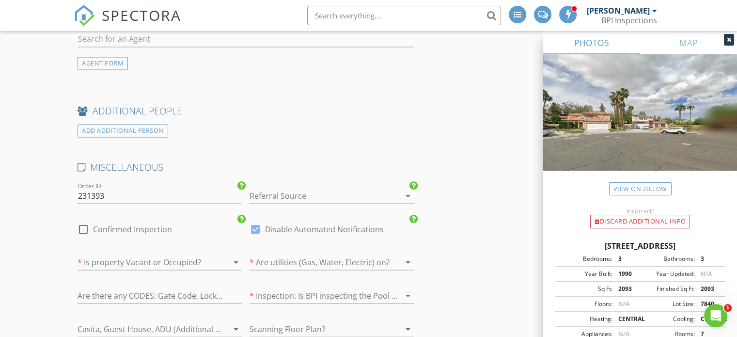
click at [301, 189] on div at bounding box center [317, 194] width 137 height 15
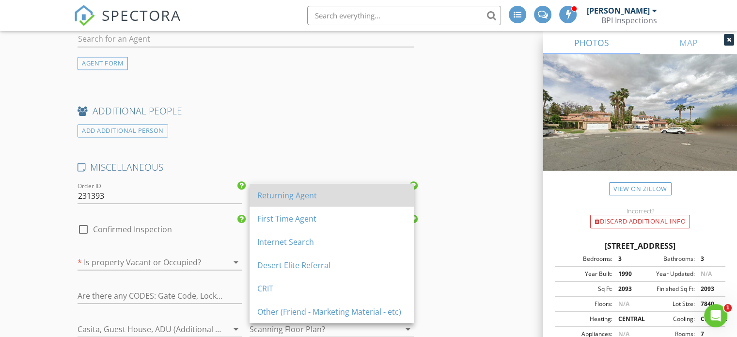
click at [330, 197] on div "Returning Agent" at bounding box center [331, 195] width 149 height 12
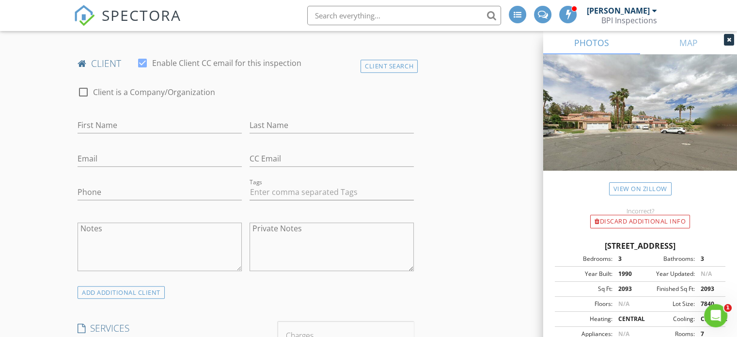
scroll to position [506, 0]
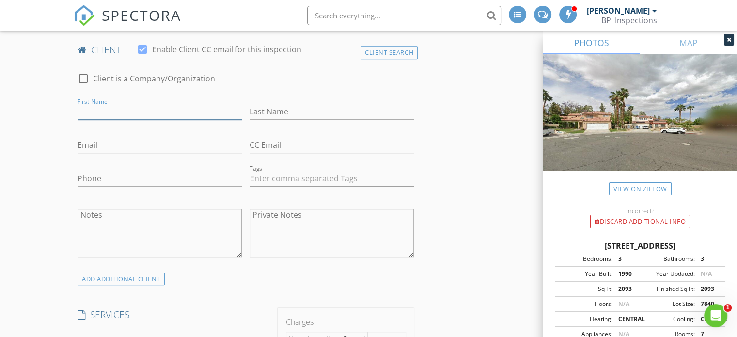
click at [147, 109] on input "First Name" at bounding box center [159, 112] width 164 height 16
type input "[PERSON_NAME]"
click at [108, 180] on input "Phone" at bounding box center [159, 178] width 164 height 16
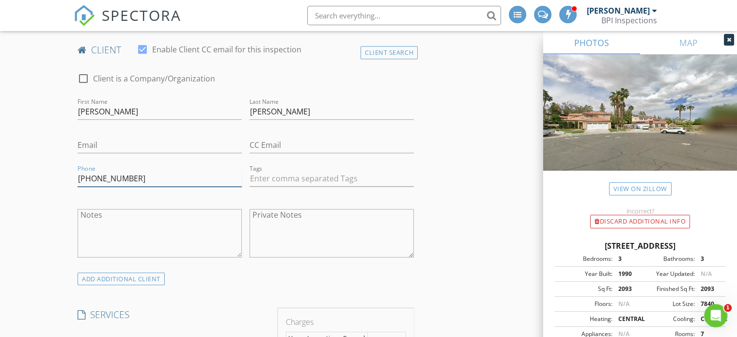
type input "[PHONE_NUMBER]"
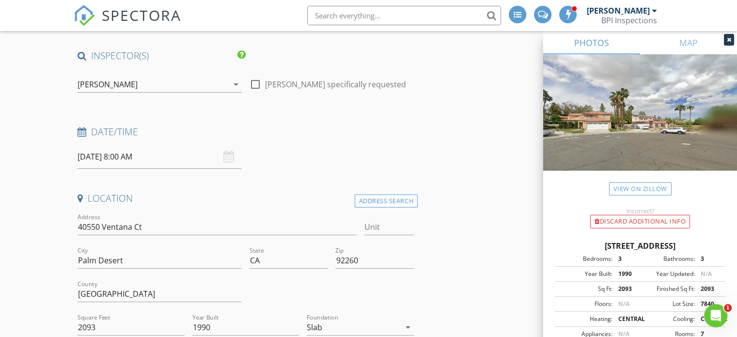
scroll to position [83, 0]
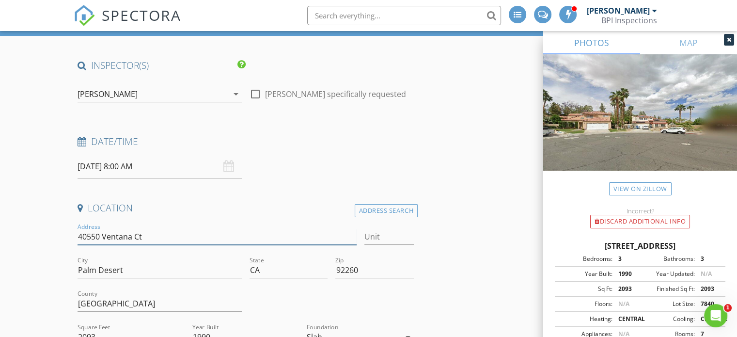
drag, startPoint x: 152, startPoint y: 236, endPoint x: -22, endPoint y: 248, distance: 174.3
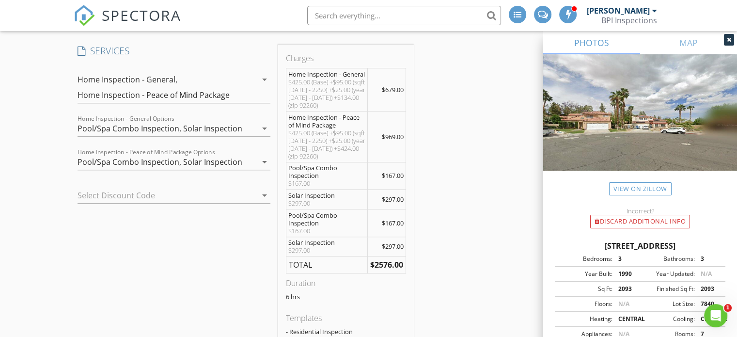
scroll to position [772, 0]
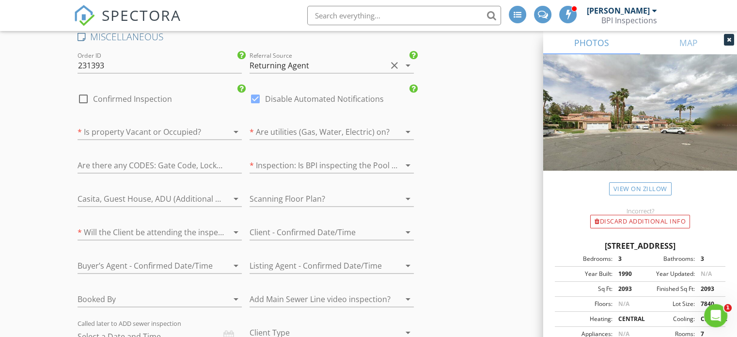
scroll to position [1826, 0]
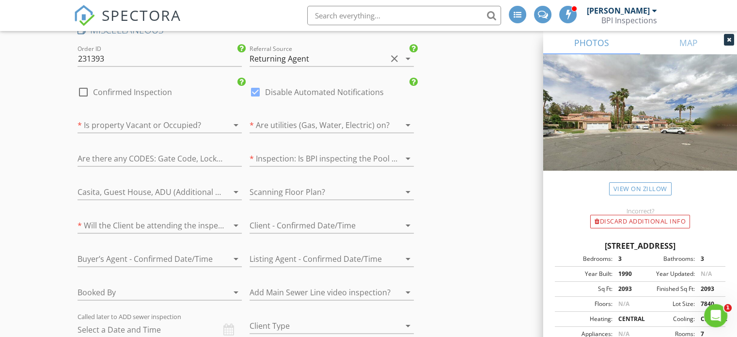
click at [156, 120] on div at bounding box center [145, 124] width 137 height 15
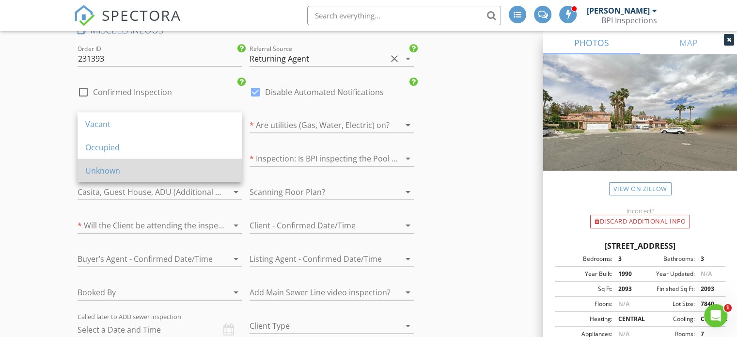
click at [113, 167] on div "Unknown" at bounding box center [159, 170] width 149 height 12
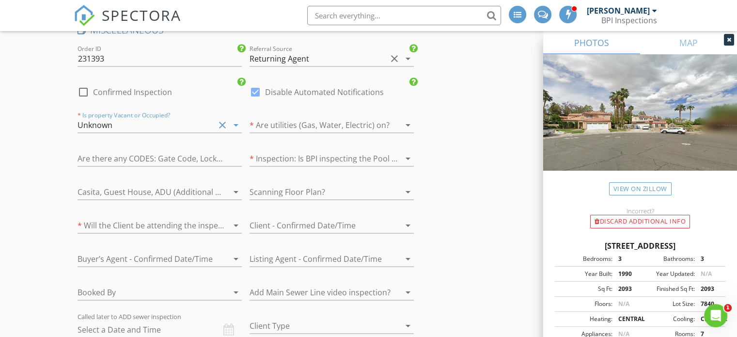
click at [308, 111] on div "* Are utilities (Gas, Water, Electric) on? arrow_drop_down" at bounding box center [331, 126] width 164 height 31
click at [308, 118] on div at bounding box center [317, 124] width 137 height 15
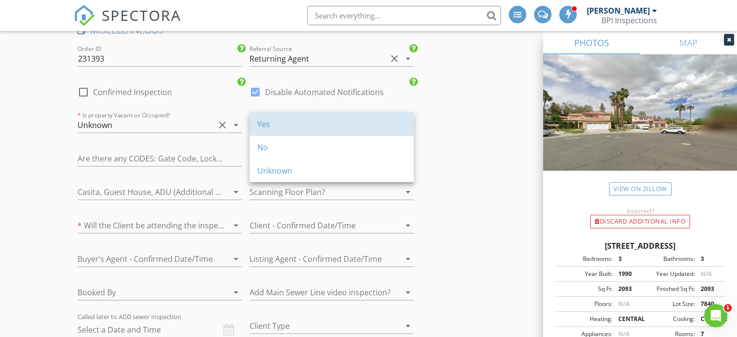
click at [308, 118] on div "Yes" at bounding box center [331, 124] width 149 height 12
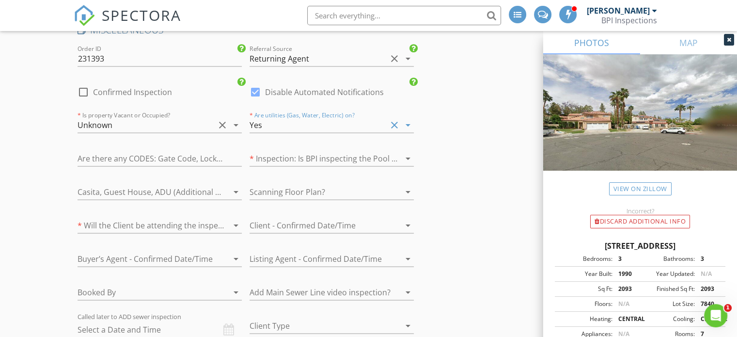
click at [310, 150] on div at bounding box center [317, 157] width 137 height 15
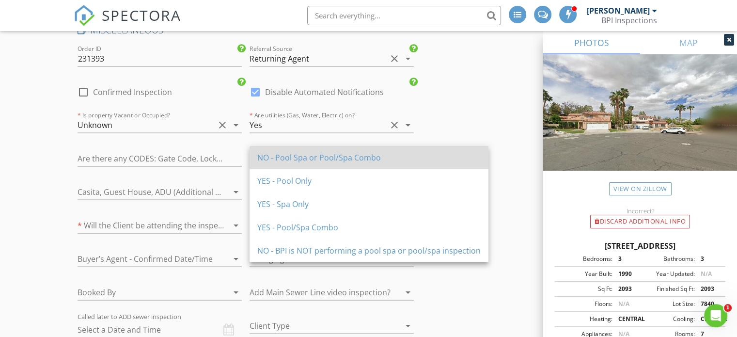
click at [328, 158] on div "NO - Pool Spa or Pool/Spa Combo" at bounding box center [368, 157] width 223 height 12
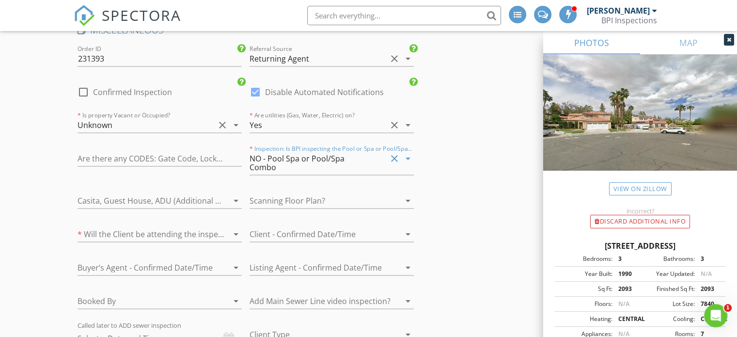
click at [169, 292] on div at bounding box center [145, 299] width 137 height 15
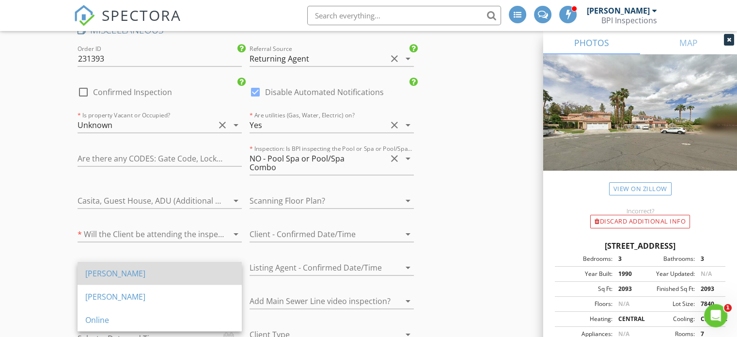
click at [169, 276] on div "[PERSON_NAME]" at bounding box center [159, 273] width 149 height 12
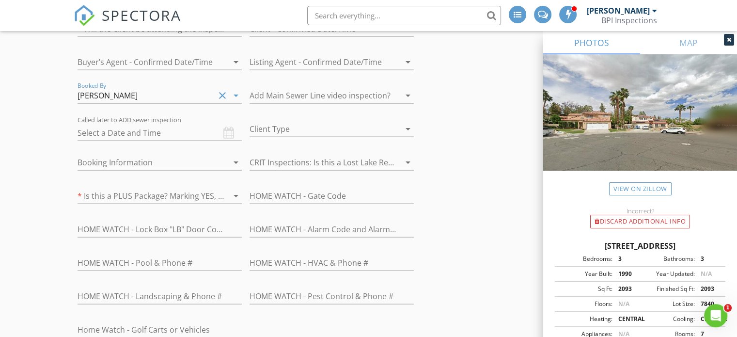
scroll to position [2038, 0]
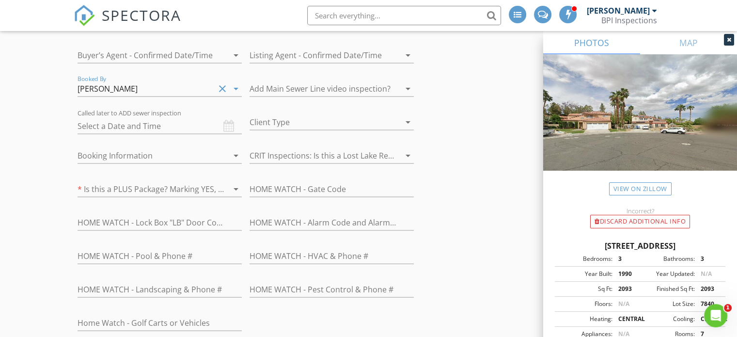
click at [293, 114] on div at bounding box center [317, 121] width 137 height 15
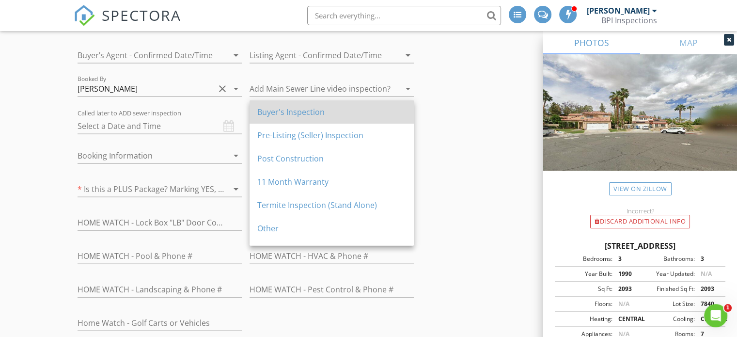
click at [349, 108] on div "Buyer's Inspection" at bounding box center [331, 112] width 149 height 12
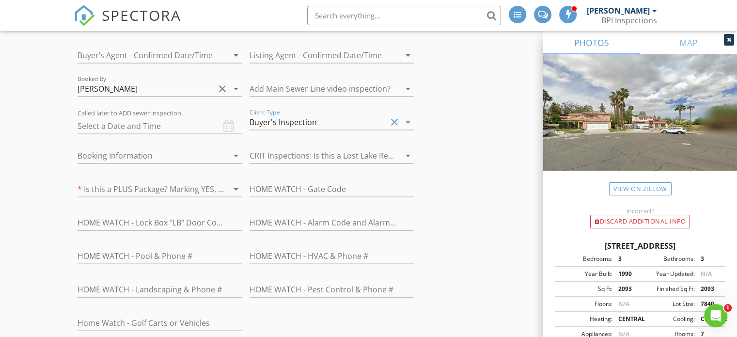
click at [147, 148] on div at bounding box center [145, 155] width 137 height 15
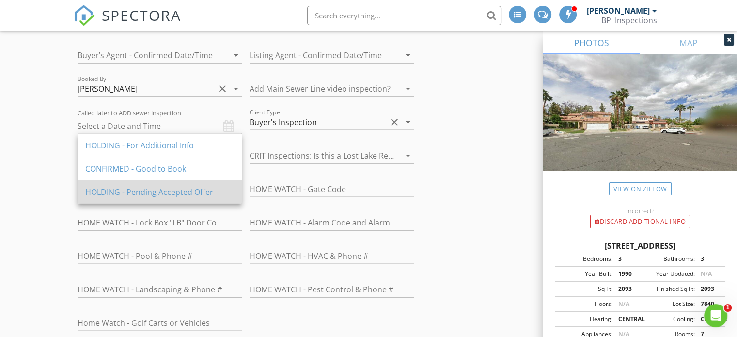
click at [180, 192] on div "HOLDING - Pending Accepted Offer" at bounding box center [159, 192] width 149 height 12
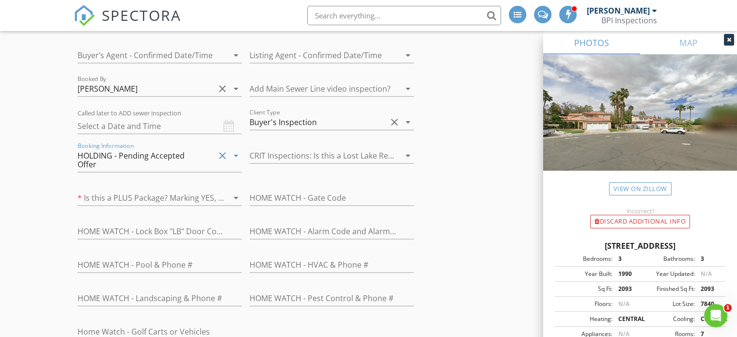
click at [174, 190] on div at bounding box center [145, 197] width 137 height 15
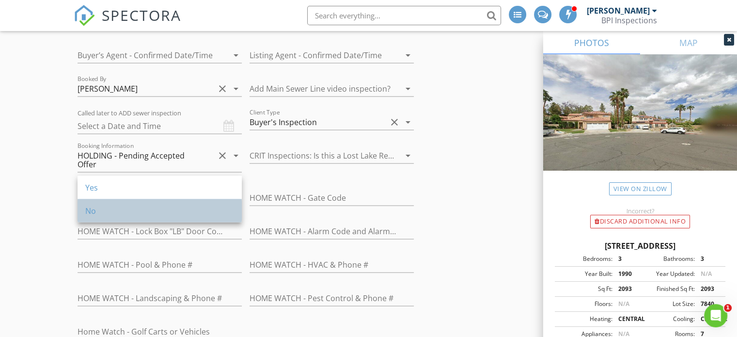
click at [157, 209] on div "No" at bounding box center [159, 211] width 149 height 12
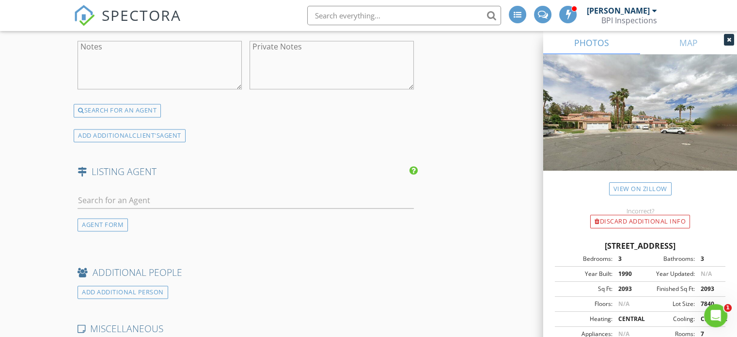
scroll to position [1531, 0]
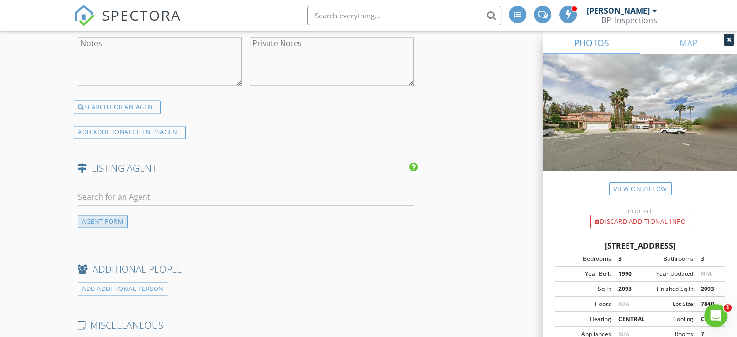
click at [117, 218] on div "AGENT FORM" at bounding box center [102, 221] width 50 height 13
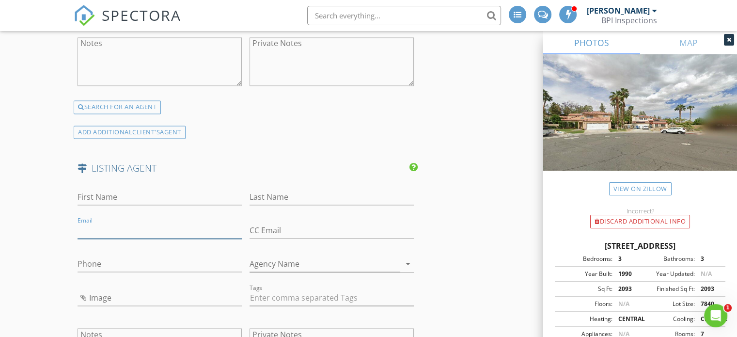
click at [111, 226] on input "Email" at bounding box center [159, 230] width 164 height 16
paste input "[EMAIL_ADDRESS][DOMAIN_NAME]"
type input "[EMAIL_ADDRESS][DOMAIN_NAME]"
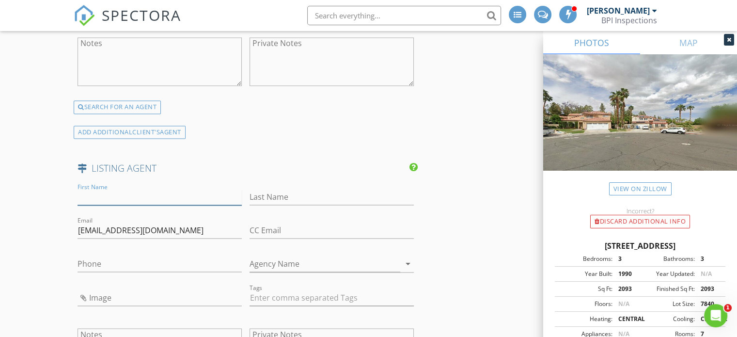
click at [127, 192] on input "First Name" at bounding box center [159, 197] width 164 height 16
type input "[PERSON_NAME]"
click at [285, 192] on input "Last Name" at bounding box center [331, 197] width 164 height 16
type input "[PERSON_NAME]"
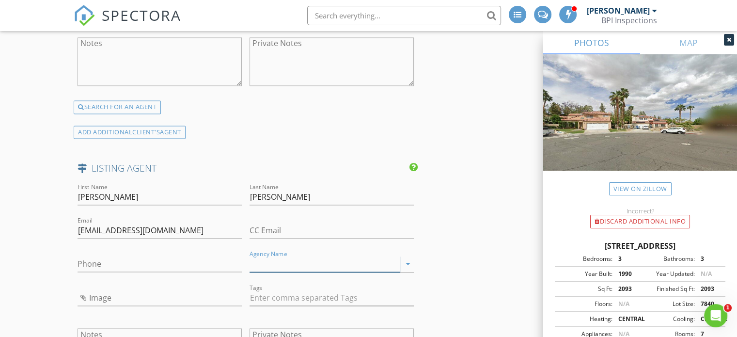
click at [289, 260] on input "Agency Name" at bounding box center [324, 264] width 151 height 16
click at [314, 264] on input "Coldwell Banker - West" at bounding box center [324, 264] width 151 height 16
type input "Coldwell Banker West"
click at [146, 257] on input "Phone" at bounding box center [159, 264] width 164 height 16
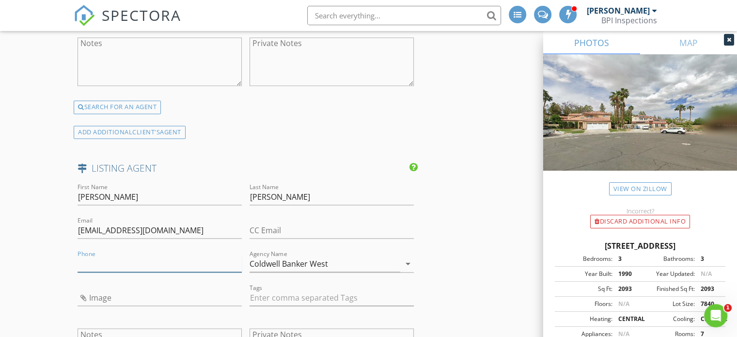
paste input "[PHONE_NUMBER]"
type input "[PHONE_NUMBER]"
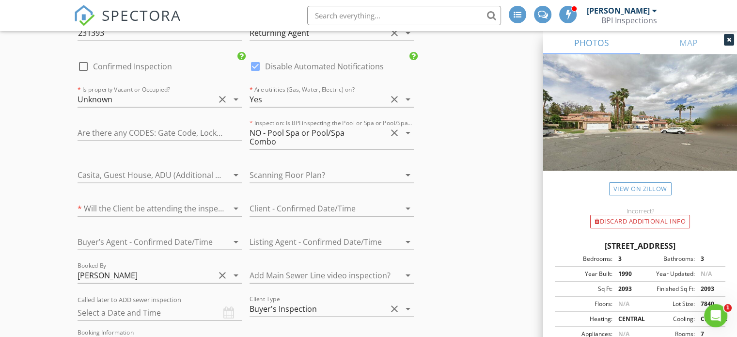
scroll to position [2051, 0]
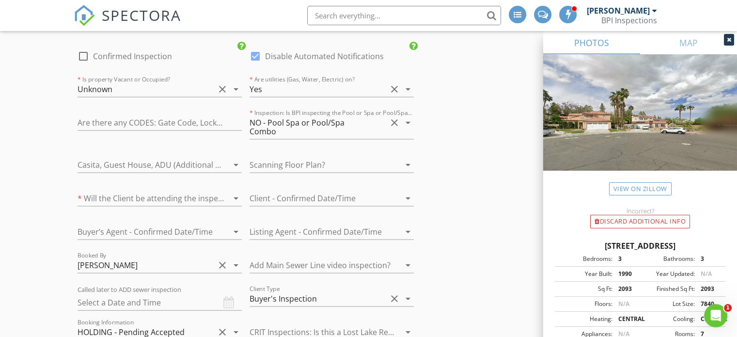
click at [158, 157] on div at bounding box center [145, 164] width 137 height 15
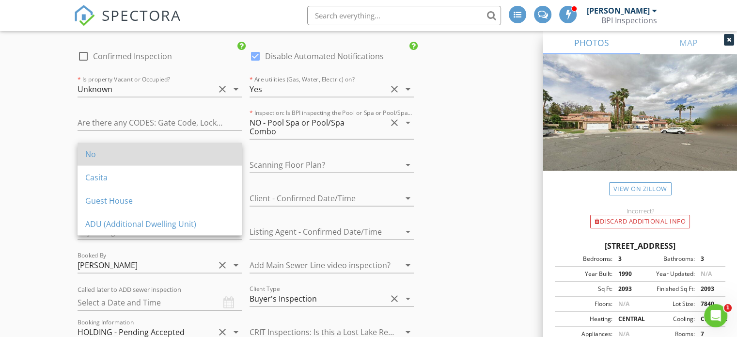
click at [132, 149] on div "No" at bounding box center [159, 154] width 149 height 12
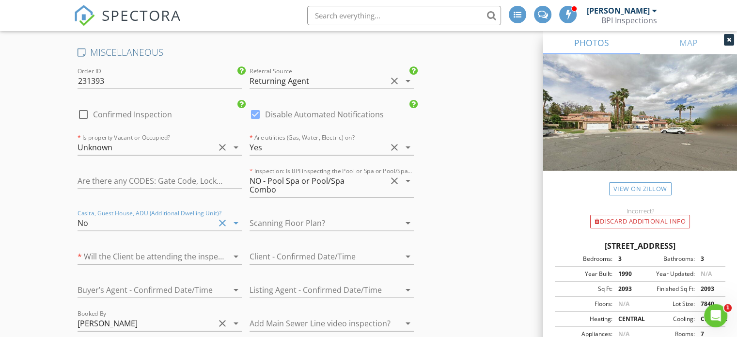
scroll to position [1989, 0]
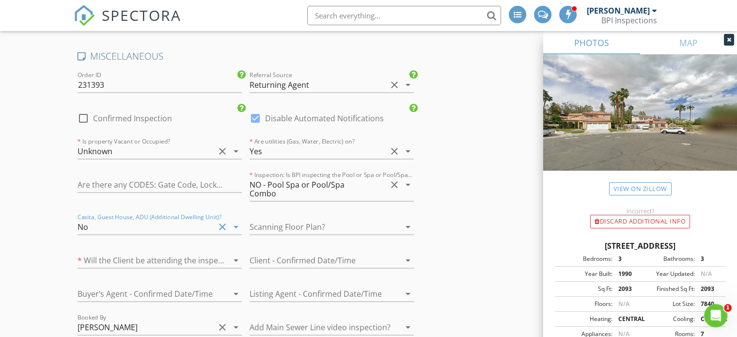
click at [312, 180] on div "NO - Pool Spa or Pool/Spa Combo" at bounding box center [310, 188] width 123 height 17
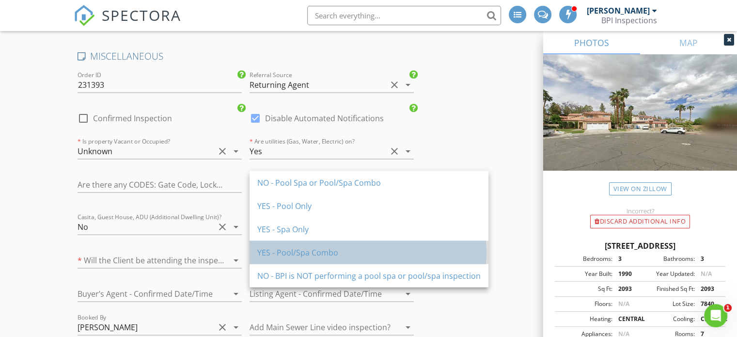
click at [298, 250] on div "YES - Pool/Spa Combo" at bounding box center [368, 252] width 223 height 12
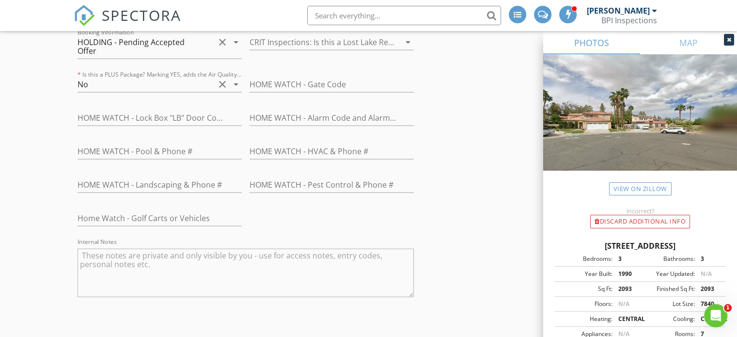
scroll to position [2530, 0]
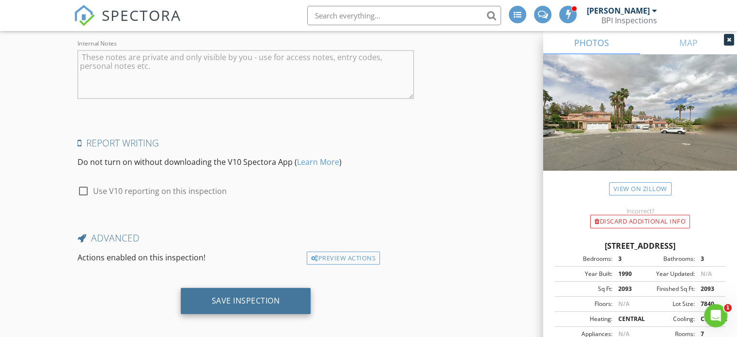
click at [254, 295] on div "Save Inspection" at bounding box center [246, 300] width 68 height 10
